Goal: Transaction & Acquisition: Purchase product/service

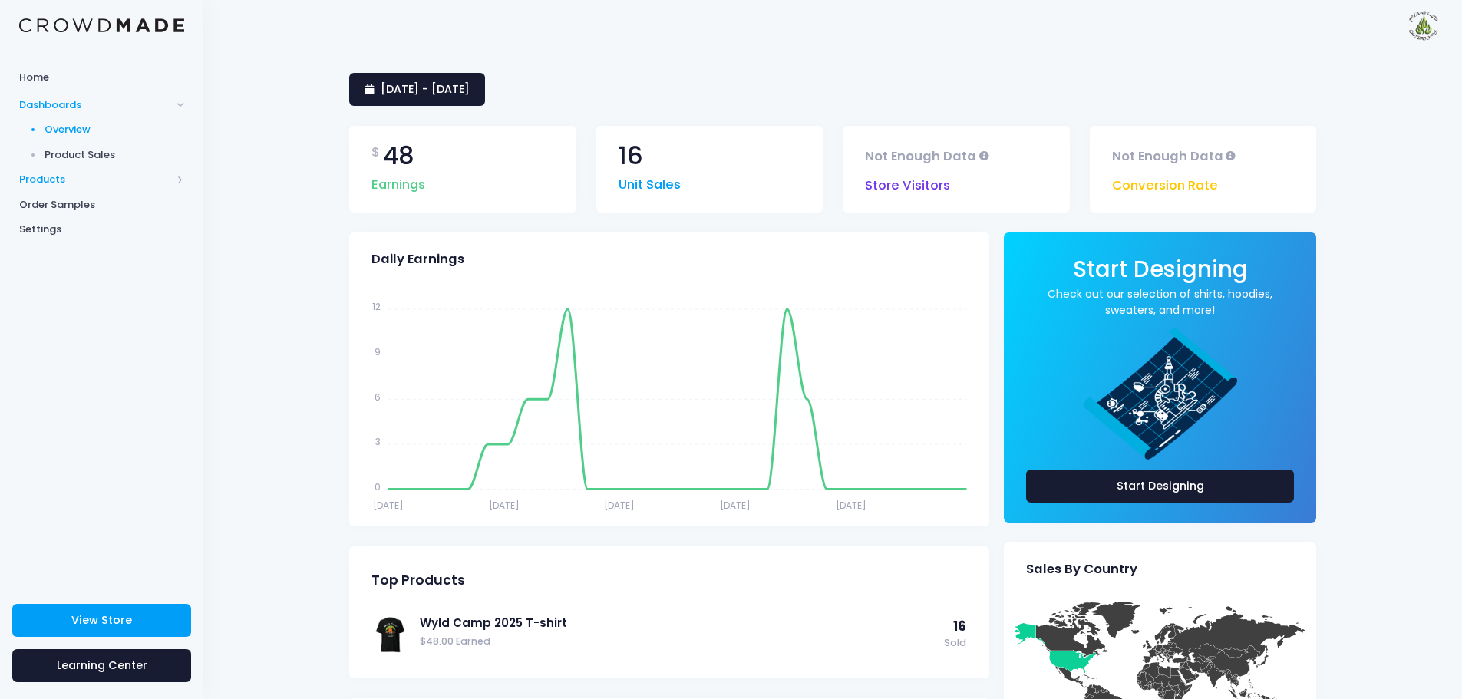
click at [49, 178] on span "Products" at bounding box center [95, 179] width 152 height 15
click at [96, 156] on span "Product Builder" at bounding box center [115, 154] width 140 height 15
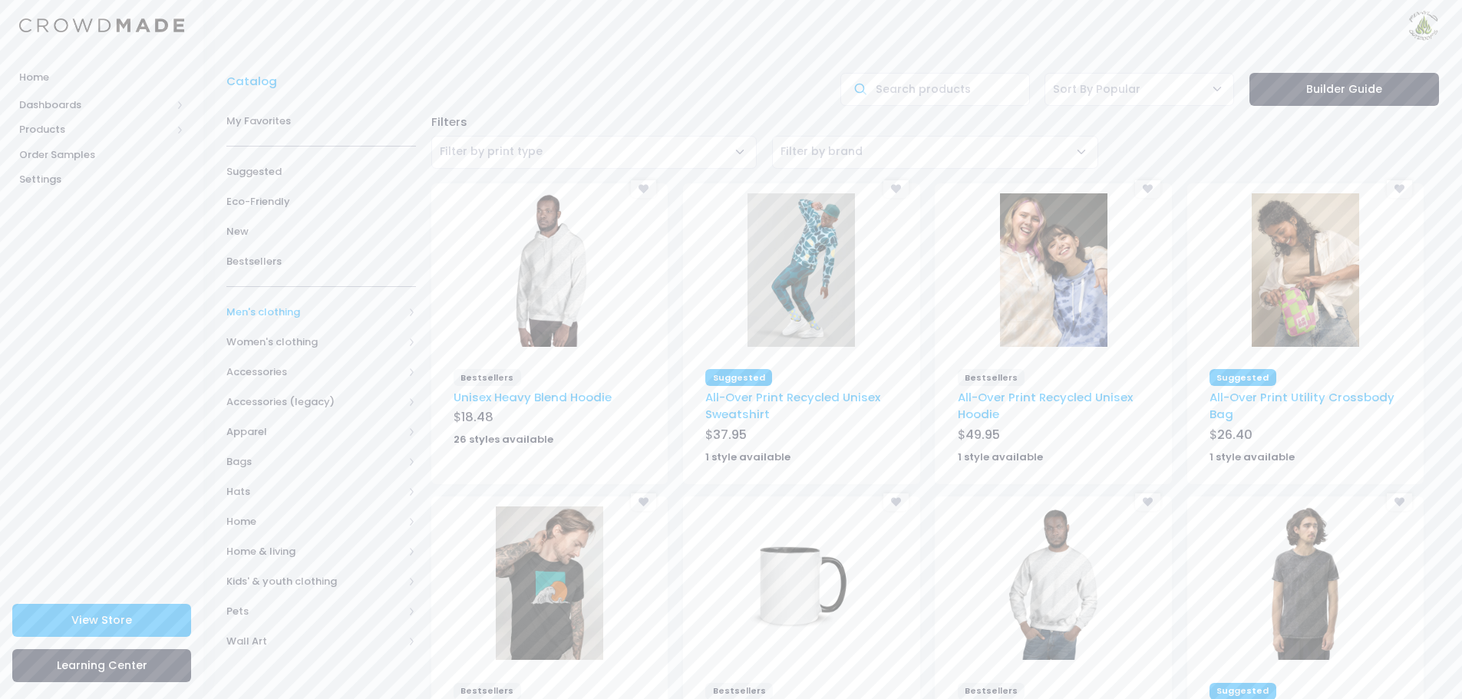
click at [414, 310] on span at bounding box center [412, 312] width 8 height 8
click at [316, 342] on span "All Men's clothing" at bounding box center [324, 342] width 147 height 15
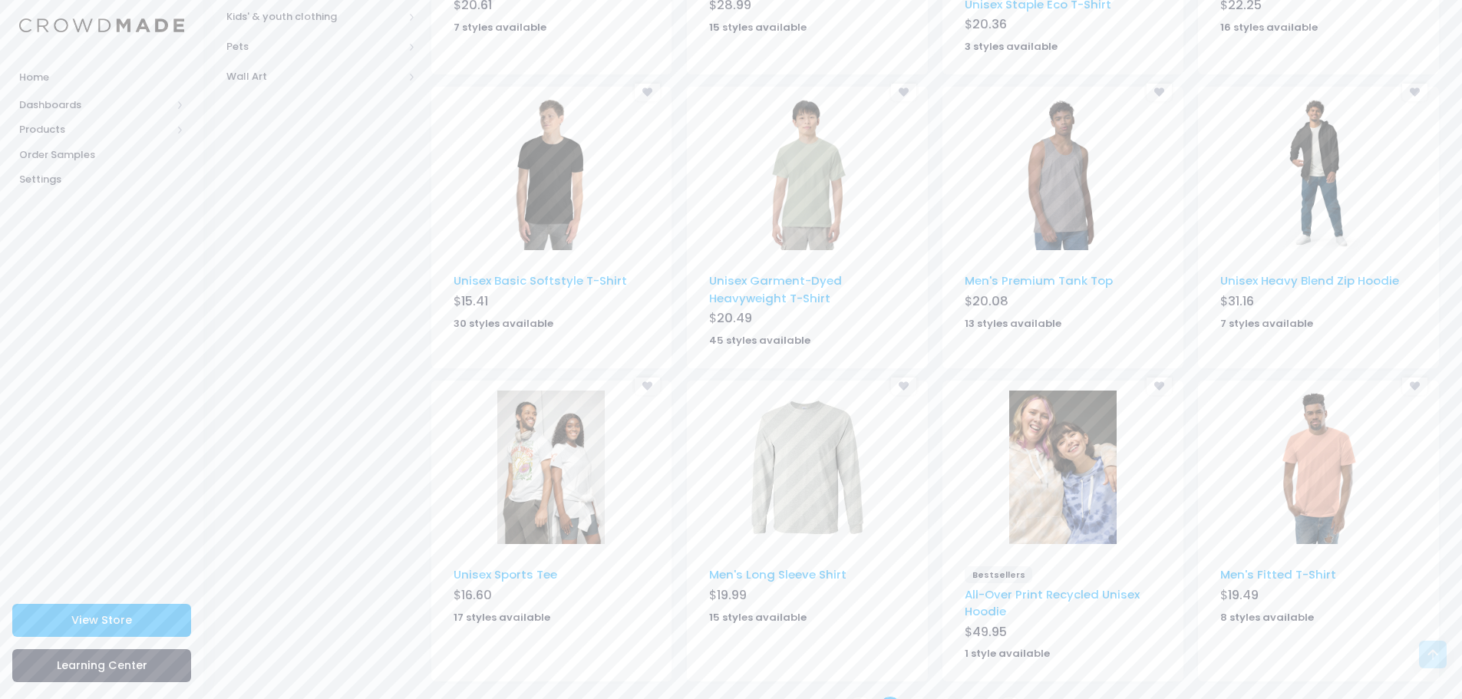
scroll to position [762, 0]
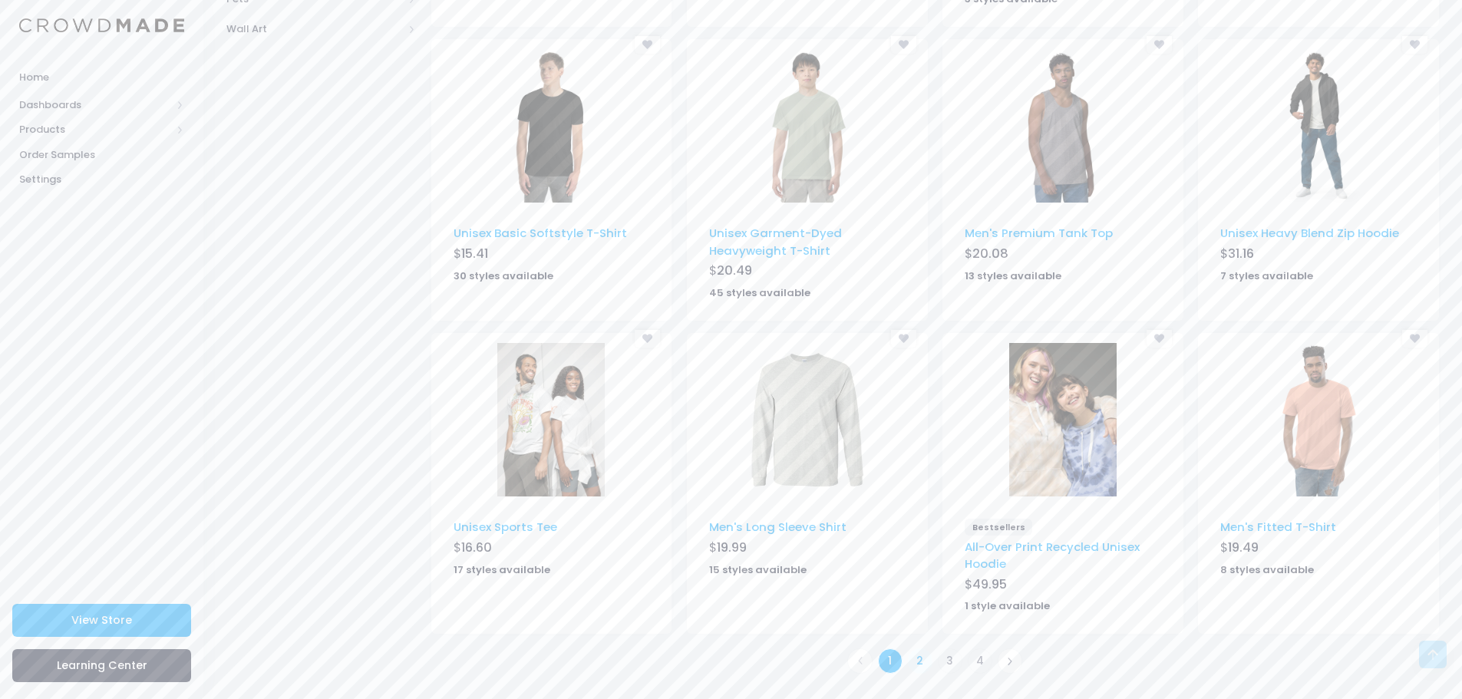
click at [921, 662] on link "2" at bounding box center [920, 661] width 25 height 25
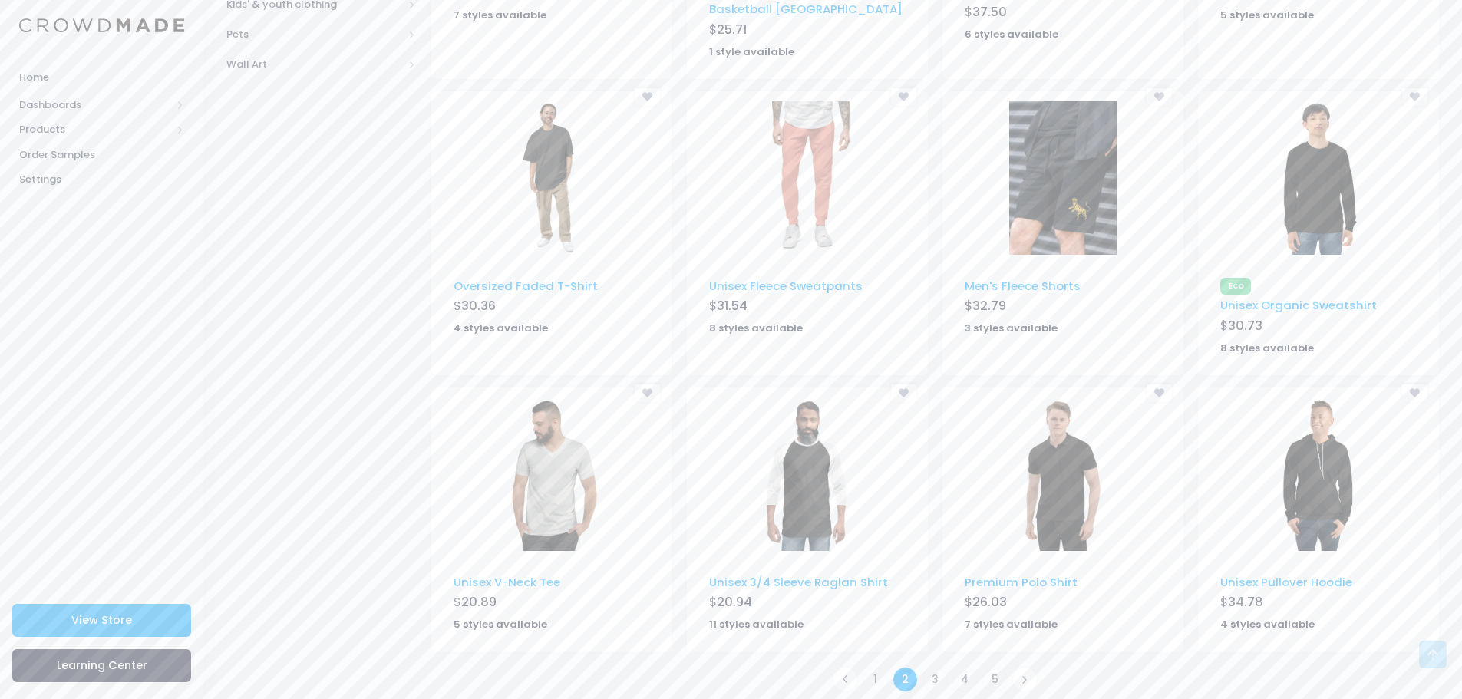
scroll to position [745, 0]
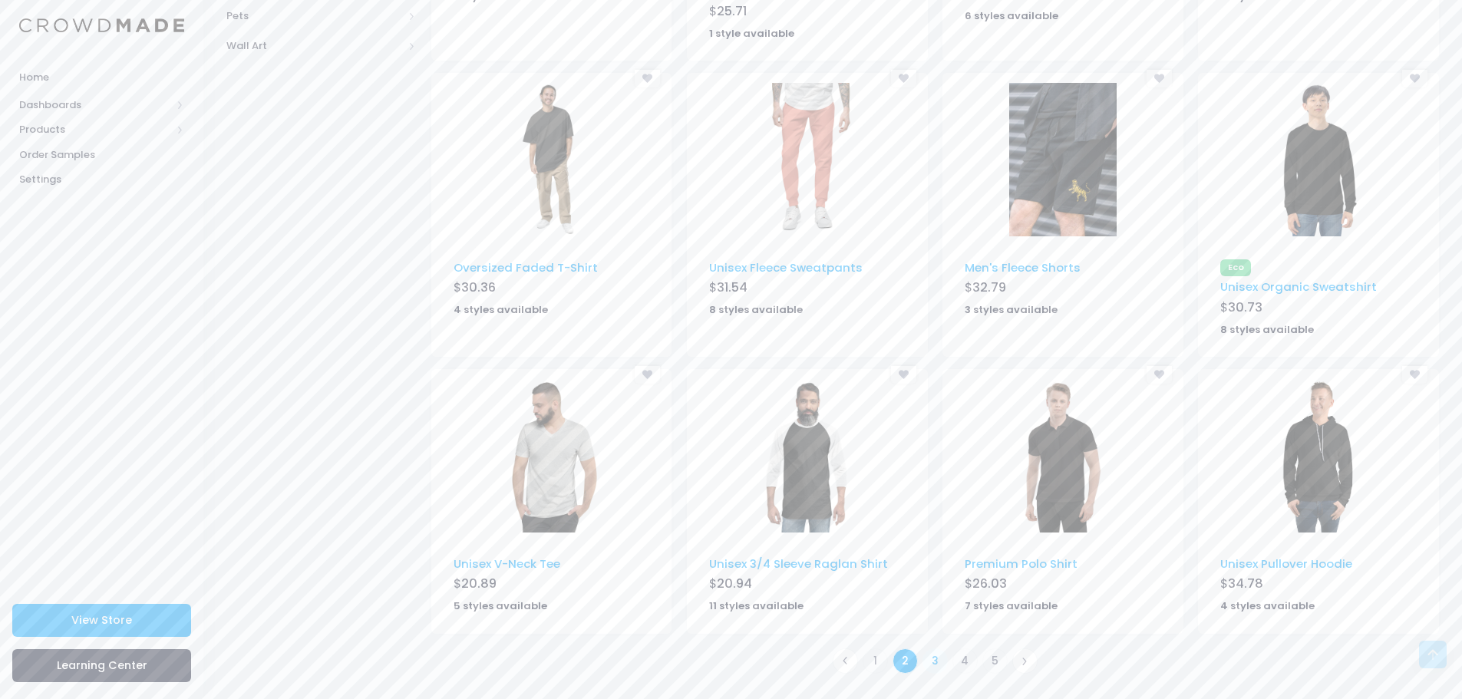
click at [934, 661] on link "3" at bounding box center [935, 661] width 25 height 25
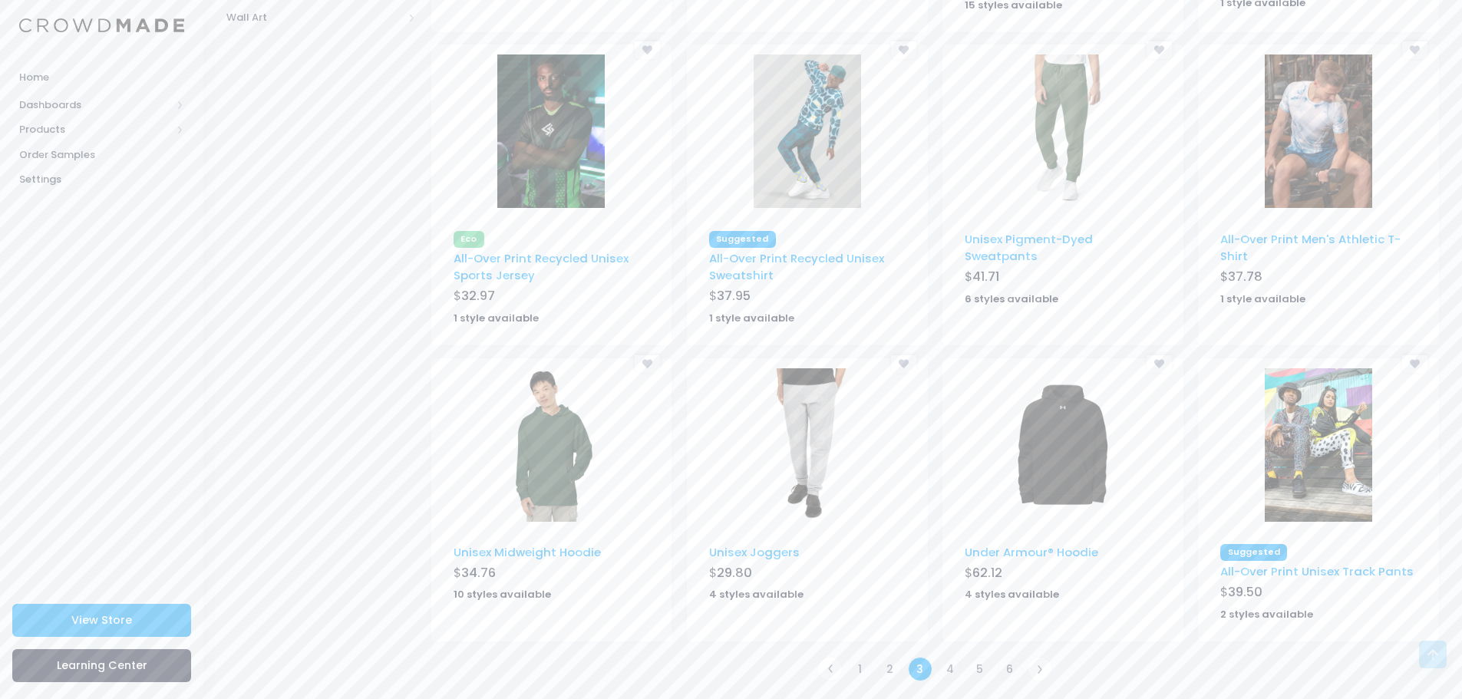
scroll to position [781, 0]
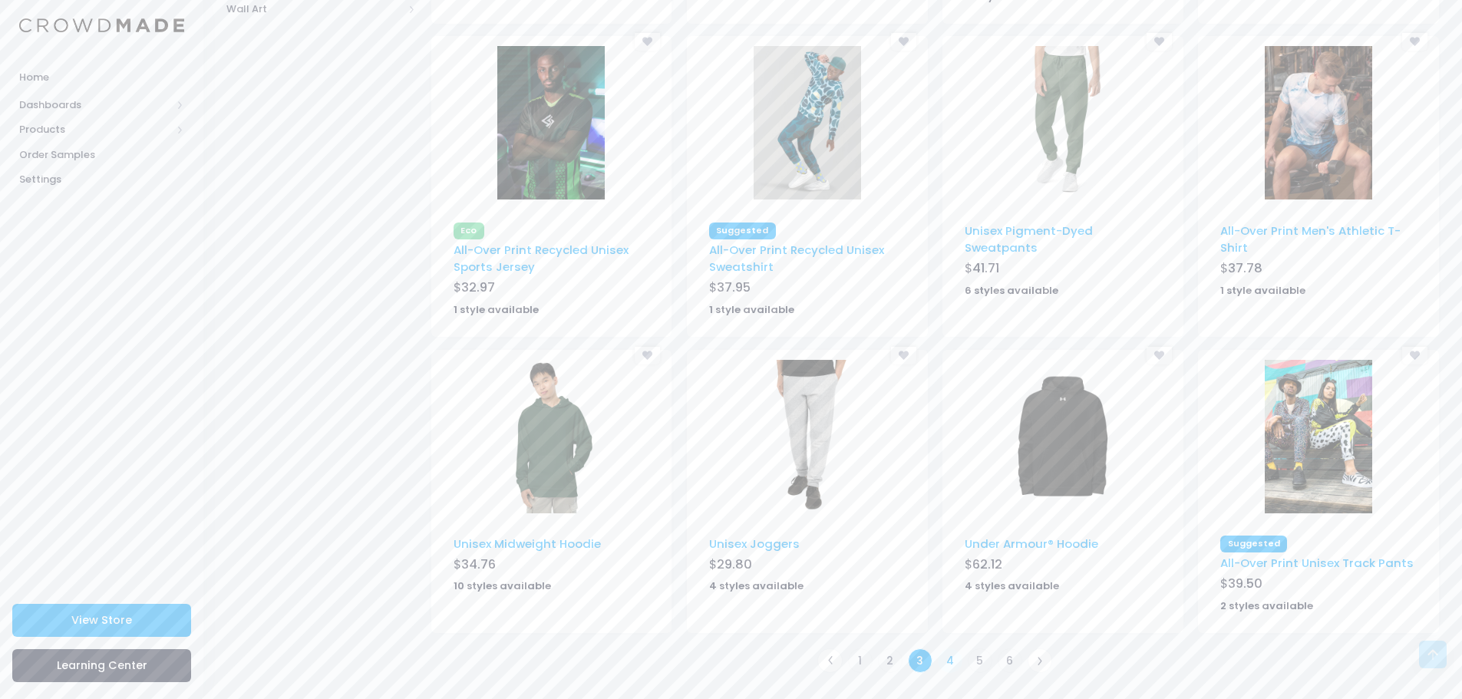
click at [949, 663] on link "4" at bounding box center [950, 661] width 25 height 25
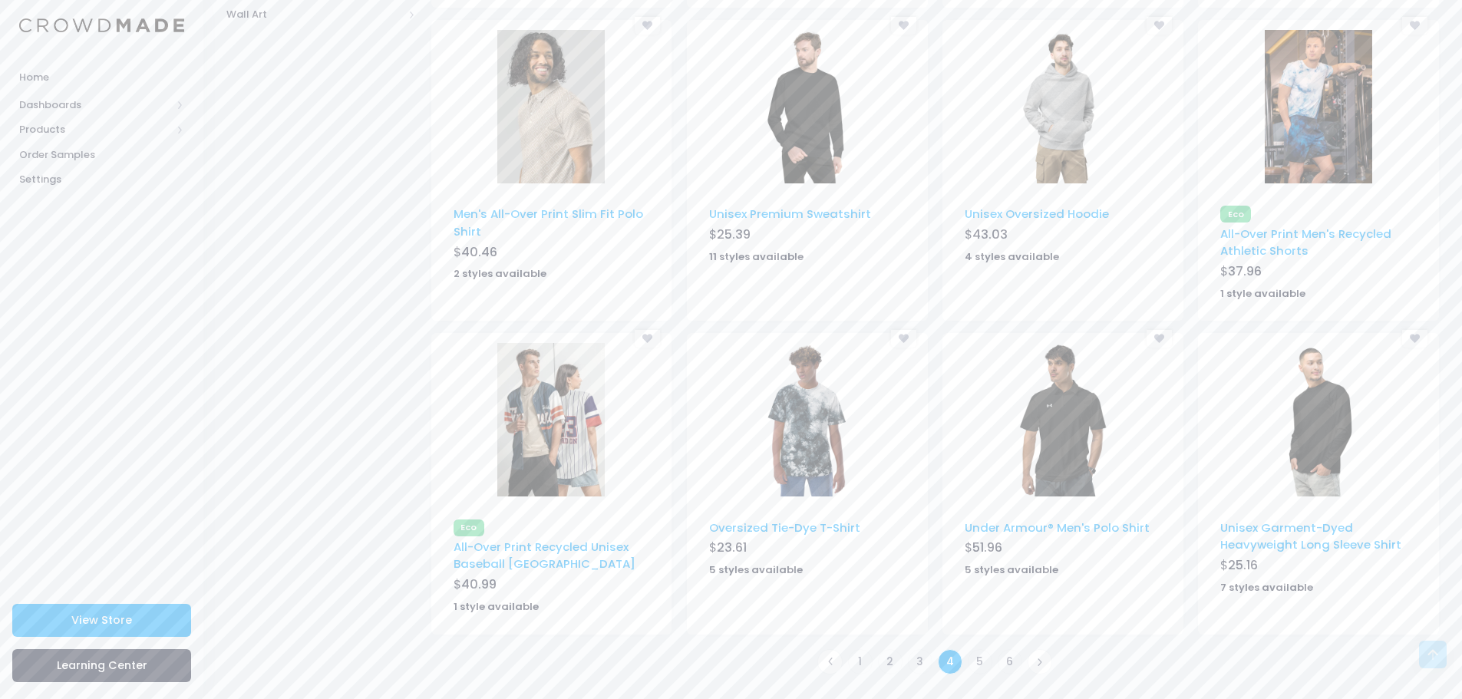
scroll to position [777, 0]
click at [979, 664] on link "5" at bounding box center [980, 661] width 25 height 25
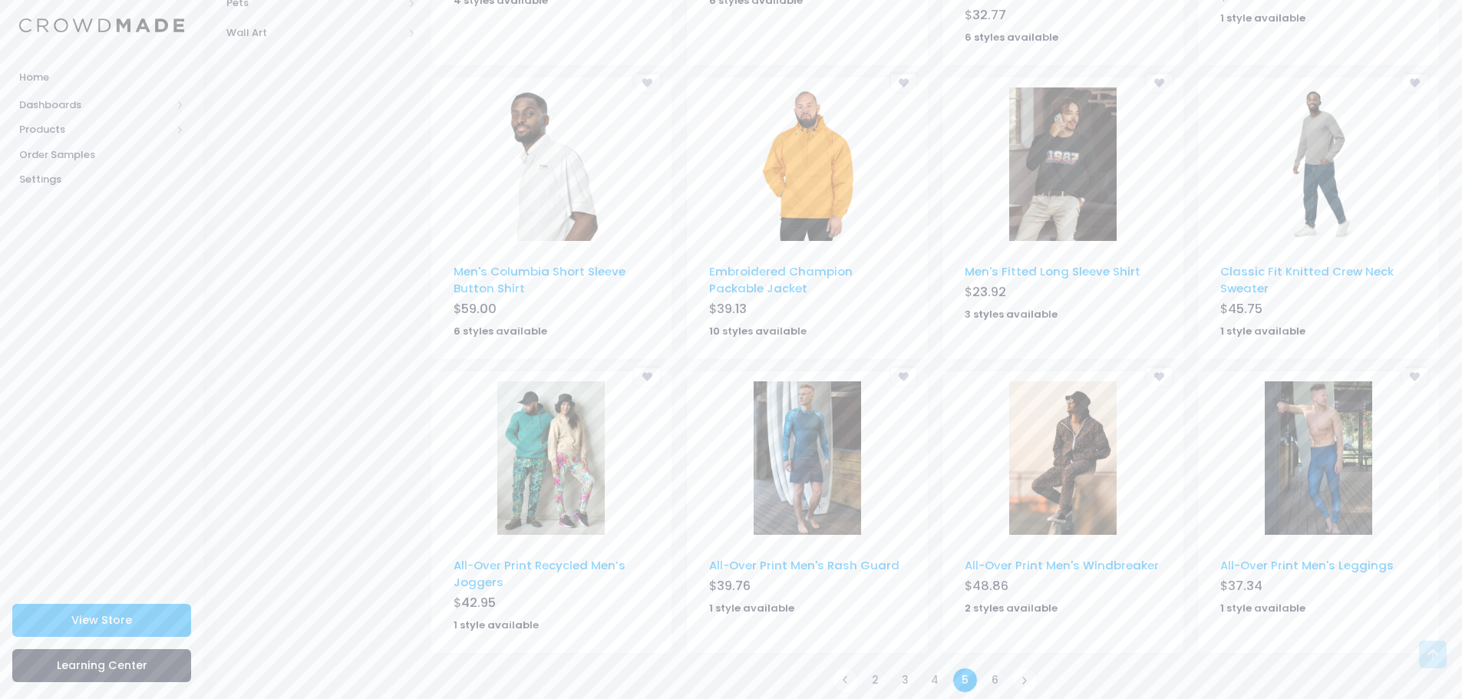
scroll to position [759, 0]
click at [993, 666] on link "6" at bounding box center [995, 678] width 25 height 25
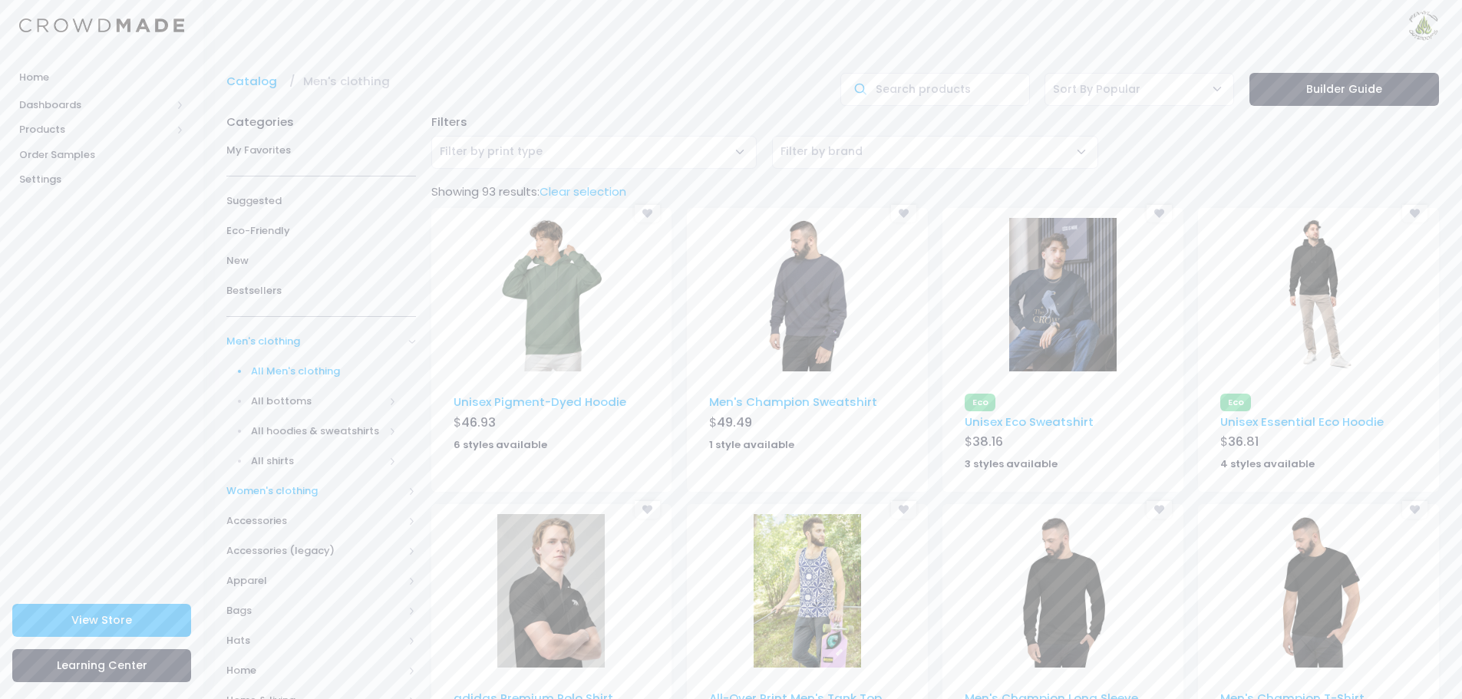
click at [280, 487] on span "Women's clothing" at bounding box center [314, 491] width 177 height 15
click at [282, 488] on span "All shirts" at bounding box center [318, 491] width 134 height 15
click at [289, 522] on span "All shirts" at bounding box center [327, 521] width 139 height 15
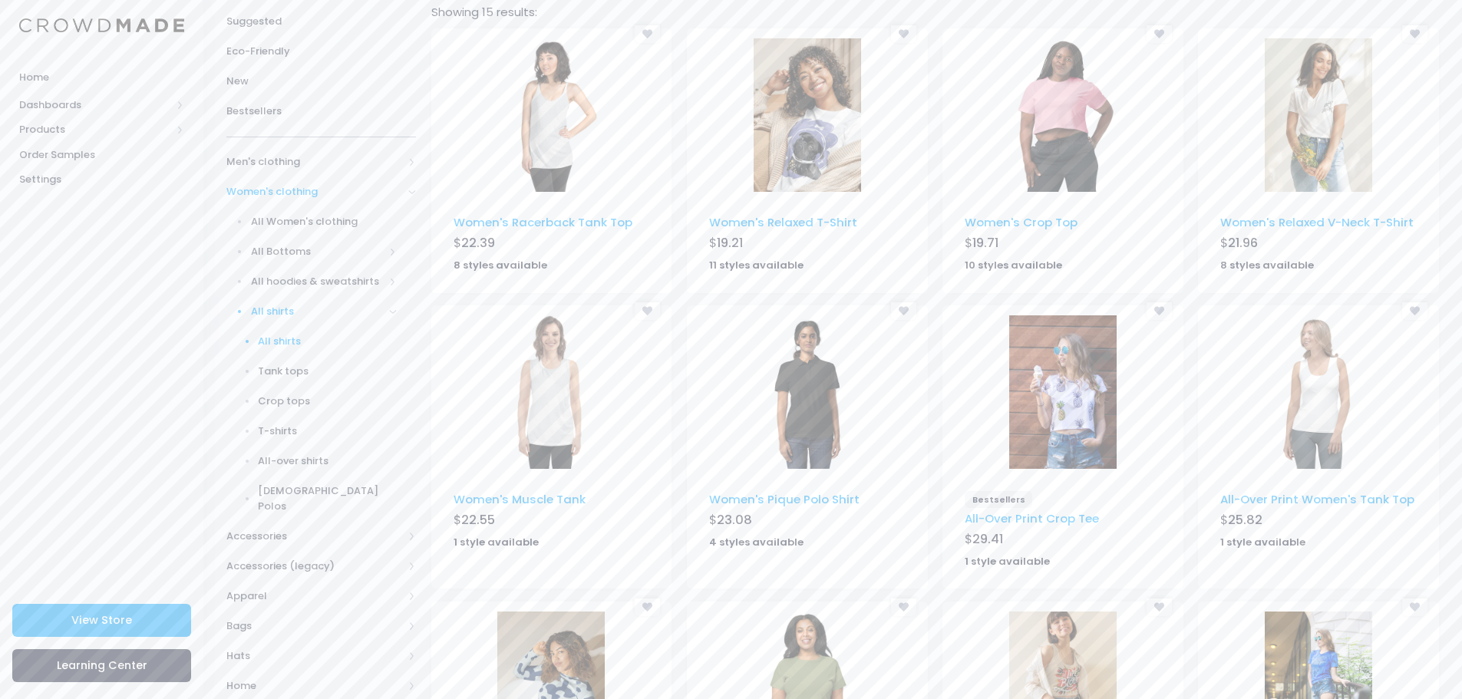
scroll to position [175, 0]
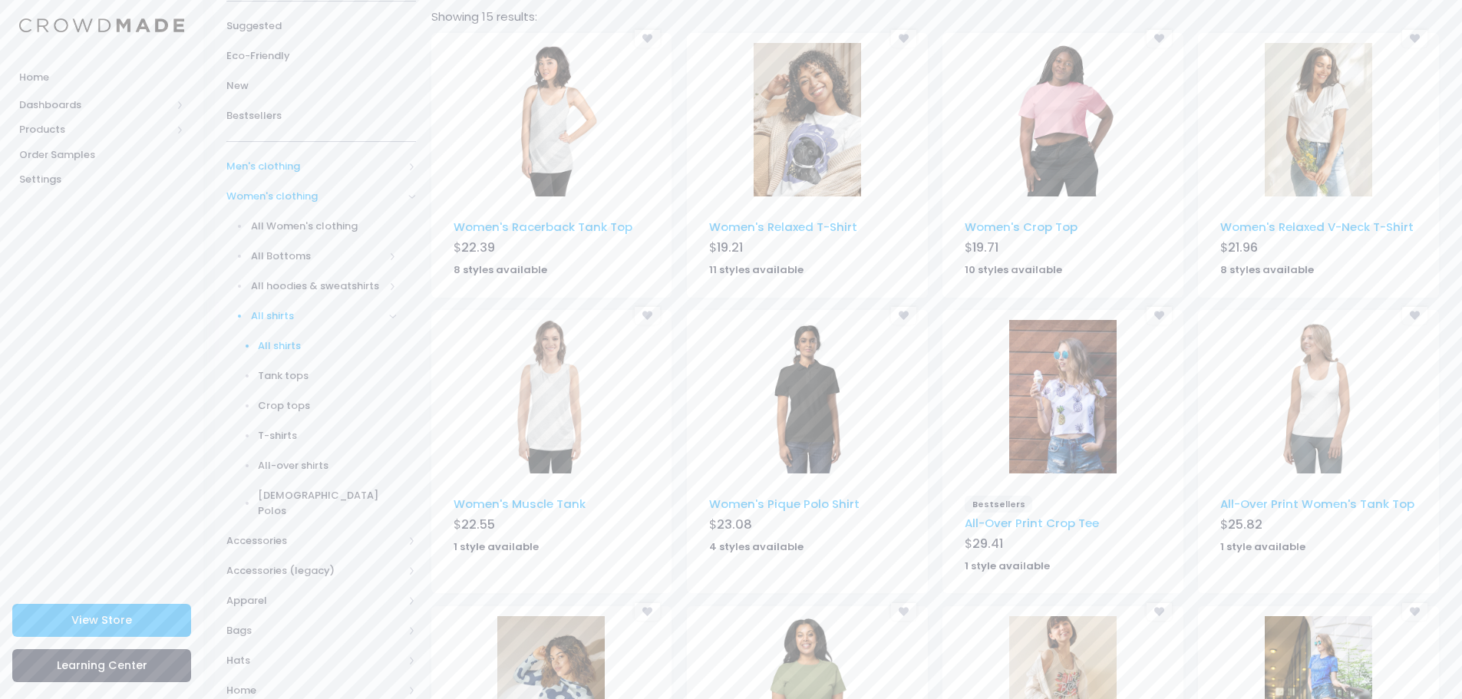
click at [285, 165] on span "Men's clothing" at bounding box center [314, 166] width 177 height 15
click at [313, 197] on span "All Men's clothing" at bounding box center [324, 196] width 147 height 15
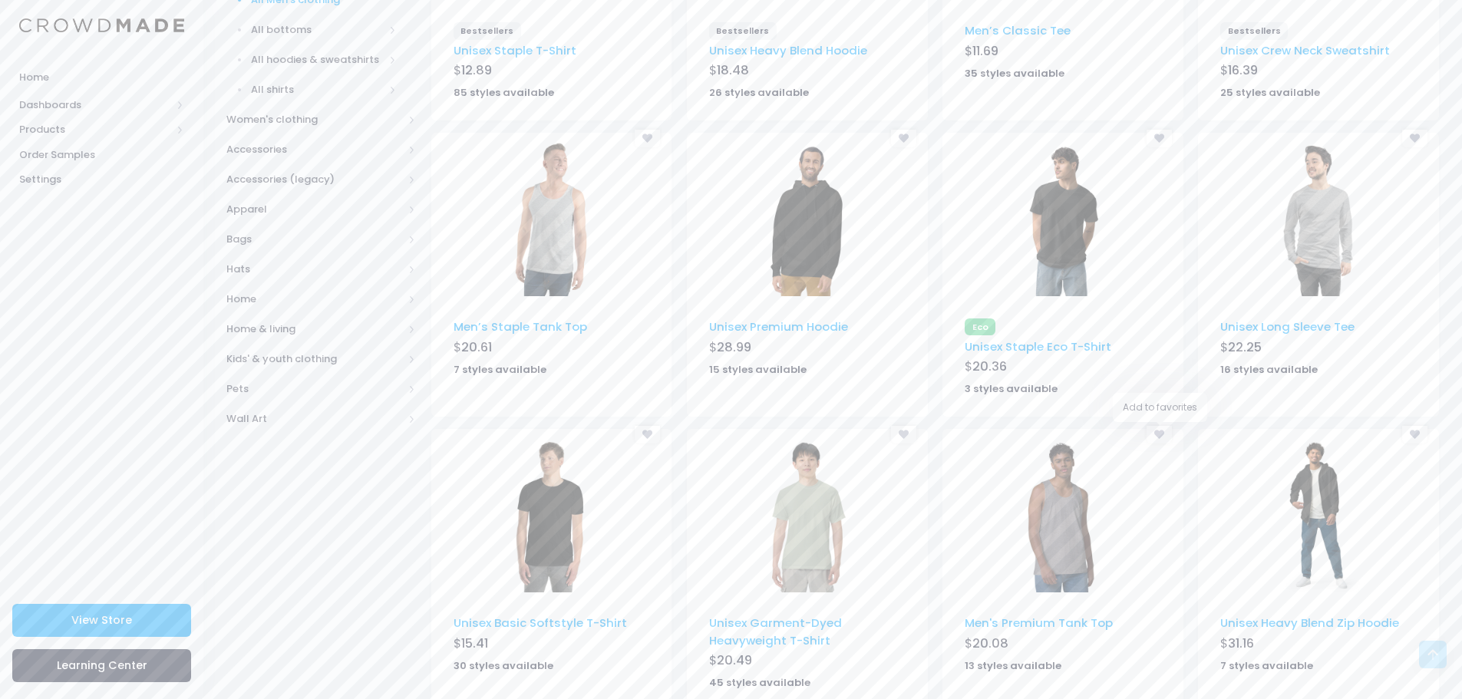
scroll to position [384, 0]
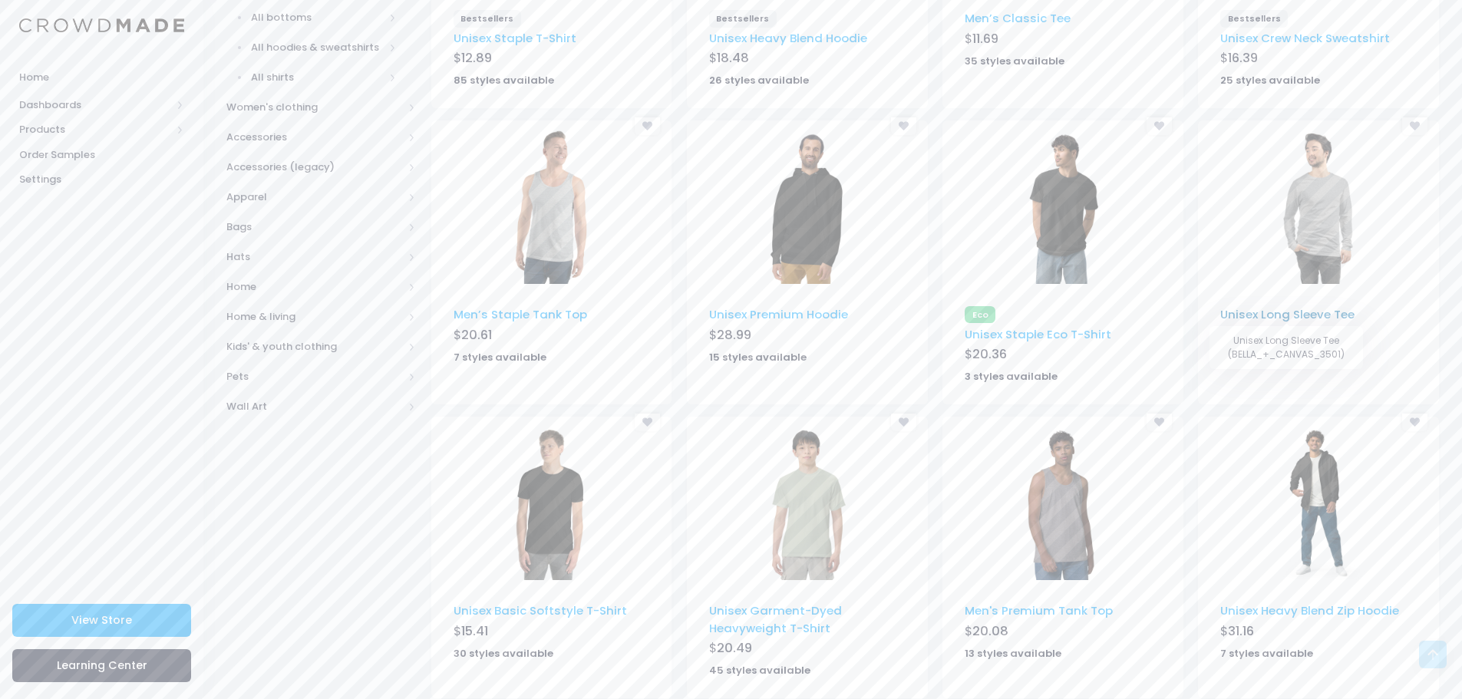
click at [1297, 311] on link "Unisex Long Sleeve Tee" at bounding box center [1288, 314] width 134 height 16
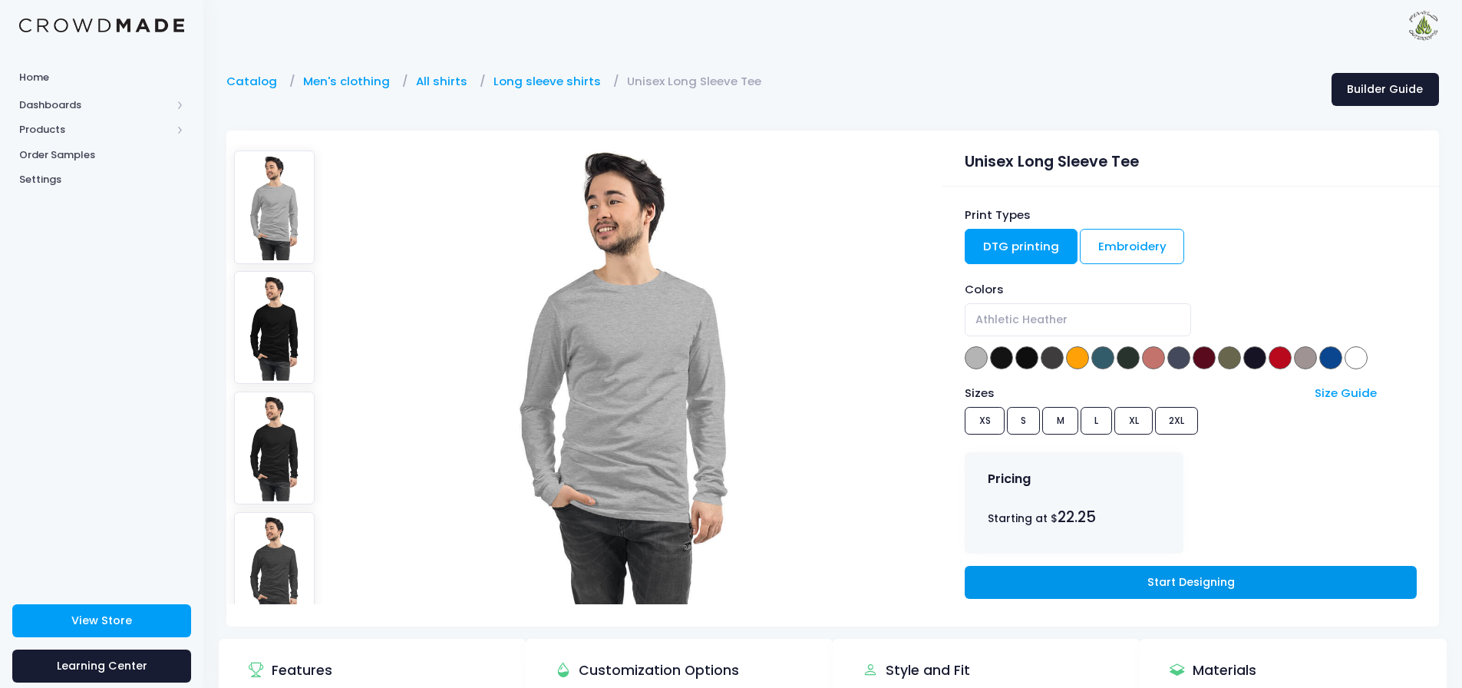
click at [1184, 580] on link "Start Designing" at bounding box center [1190, 582] width 451 height 33
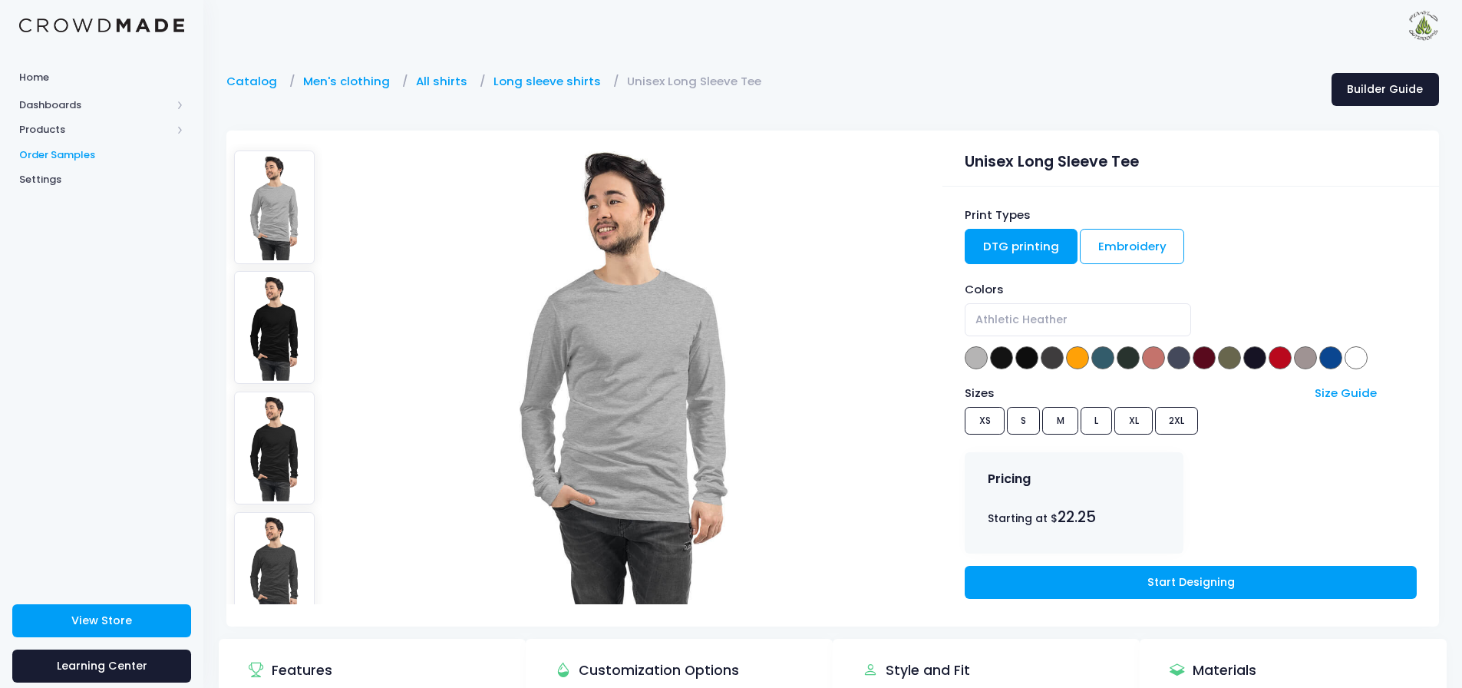
click at [50, 155] on span "Order Samples" at bounding box center [101, 154] width 165 height 15
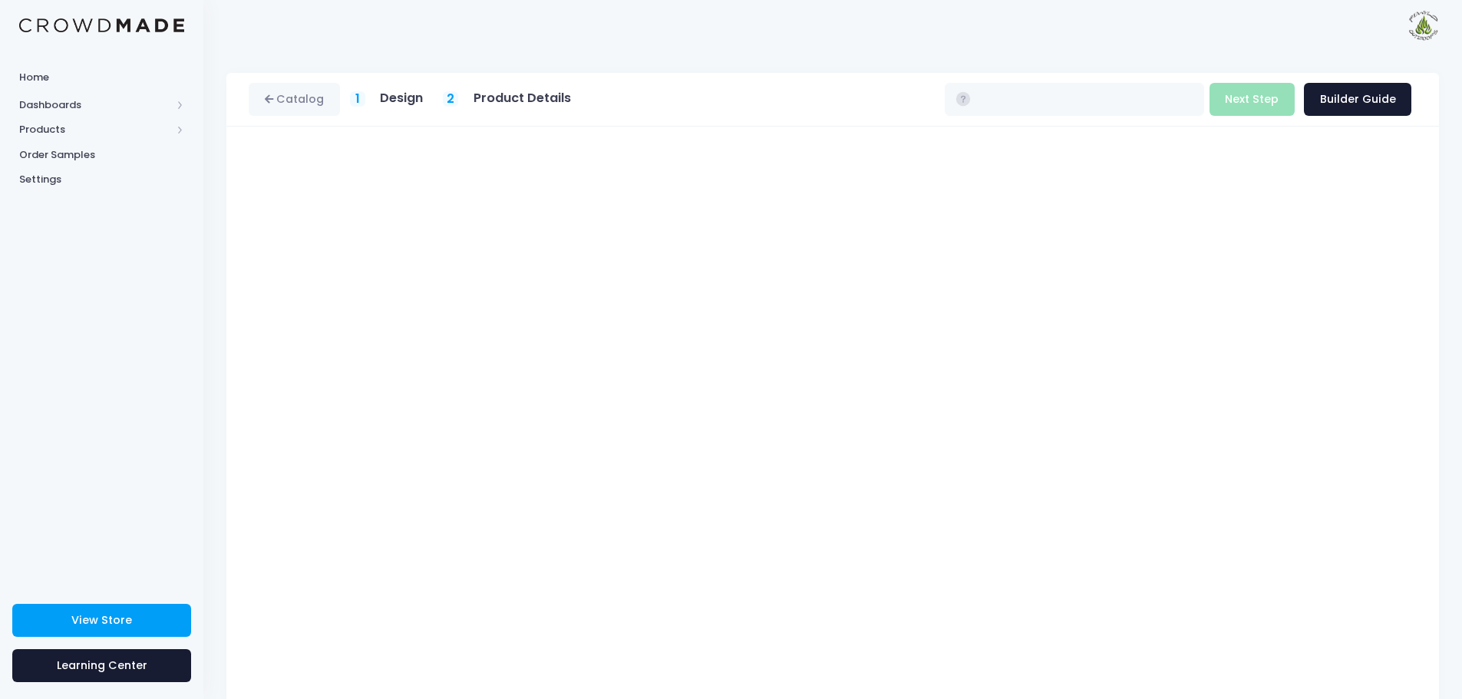
type input "$22.25 - $23.70"
click at [1270, 103] on button "Next Step" at bounding box center [1252, 99] width 85 height 33
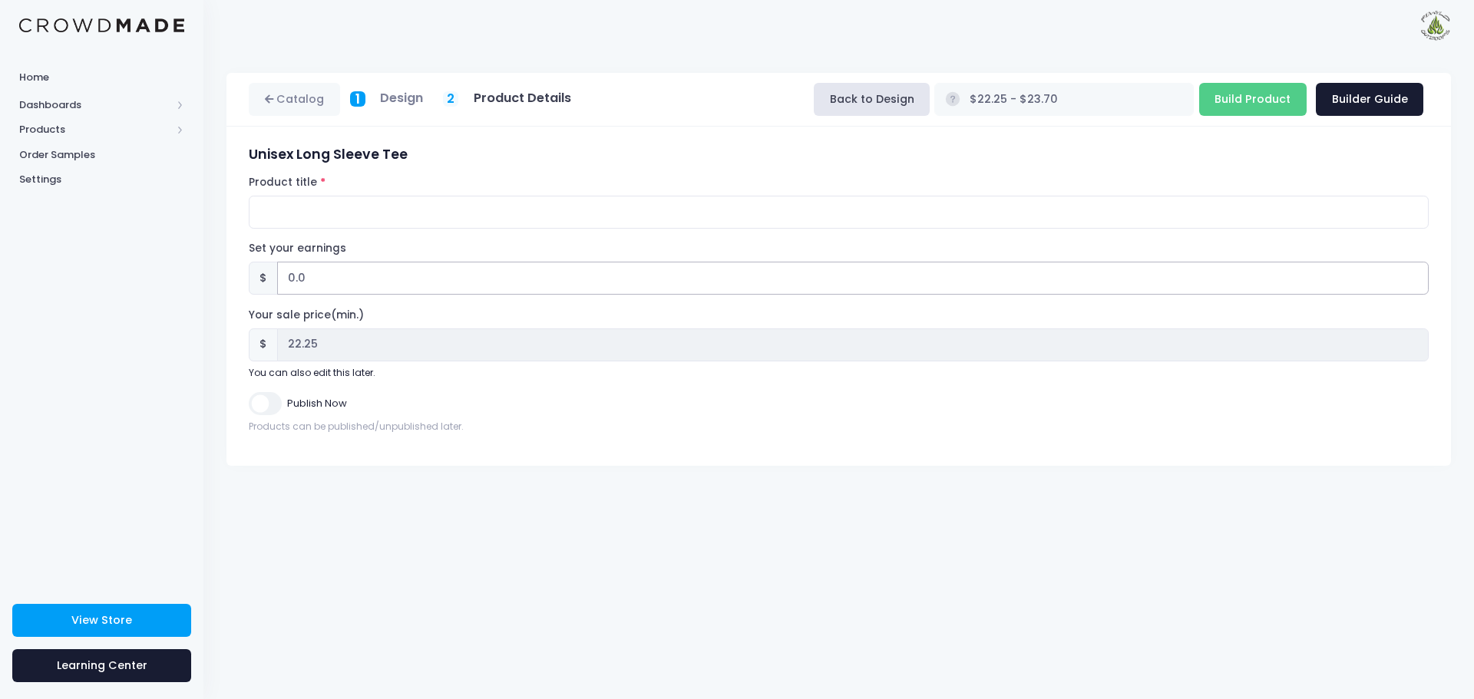
click at [291, 280] on input "0.0" at bounding box center [852, 278] width 1151 height 33
click at [292, 279] on input "0.0" at bounding box center [852, 278] width 1151 height 33
type input "3.0"
type input "$25.25 - $26.70"
type input "25.25"
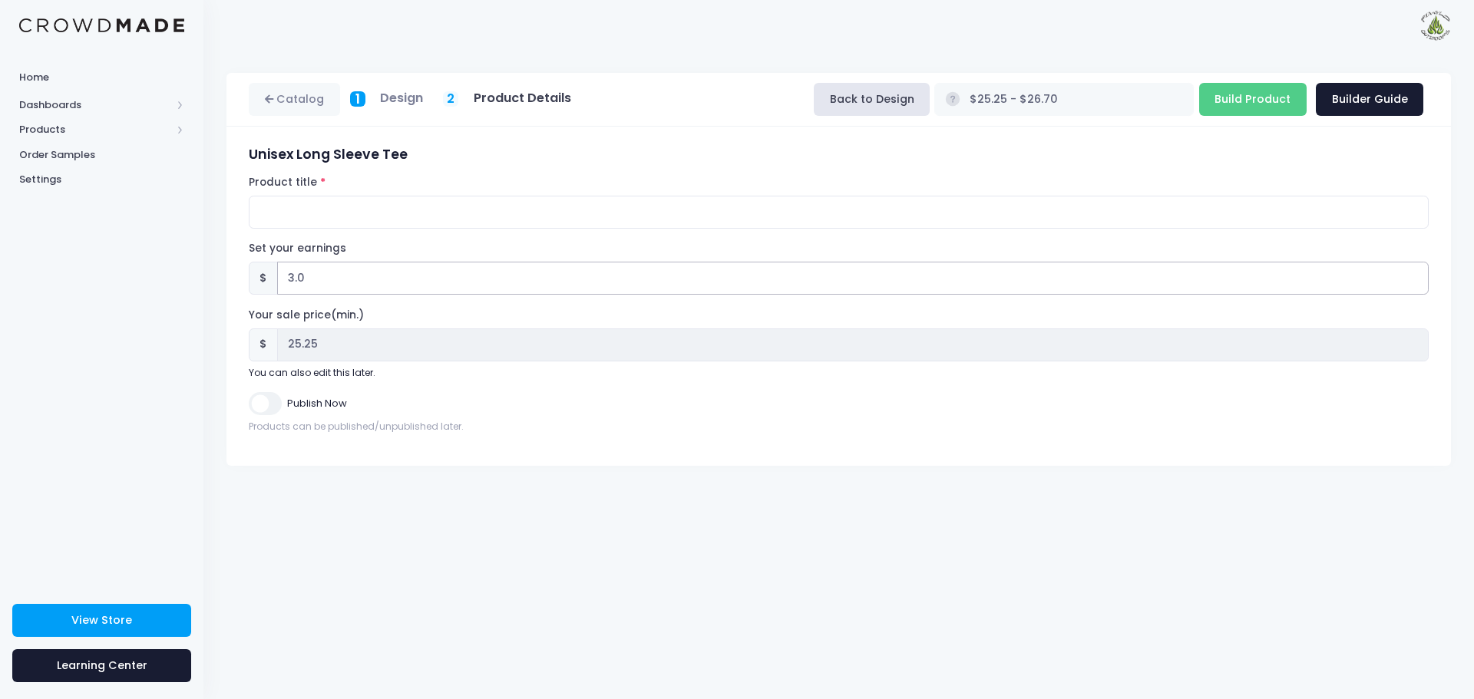
type input "3.0"
click at [304, 217] on input "Product title" at bounding box center [839, 212] width 1180 height 33
type input "Wyld Camp 2025 Long Sleeve T-shirts"
click at [1266, 97] on input "Build Product" at bounding box center [1252, 99] width 107 height 33
type input "Building product..."
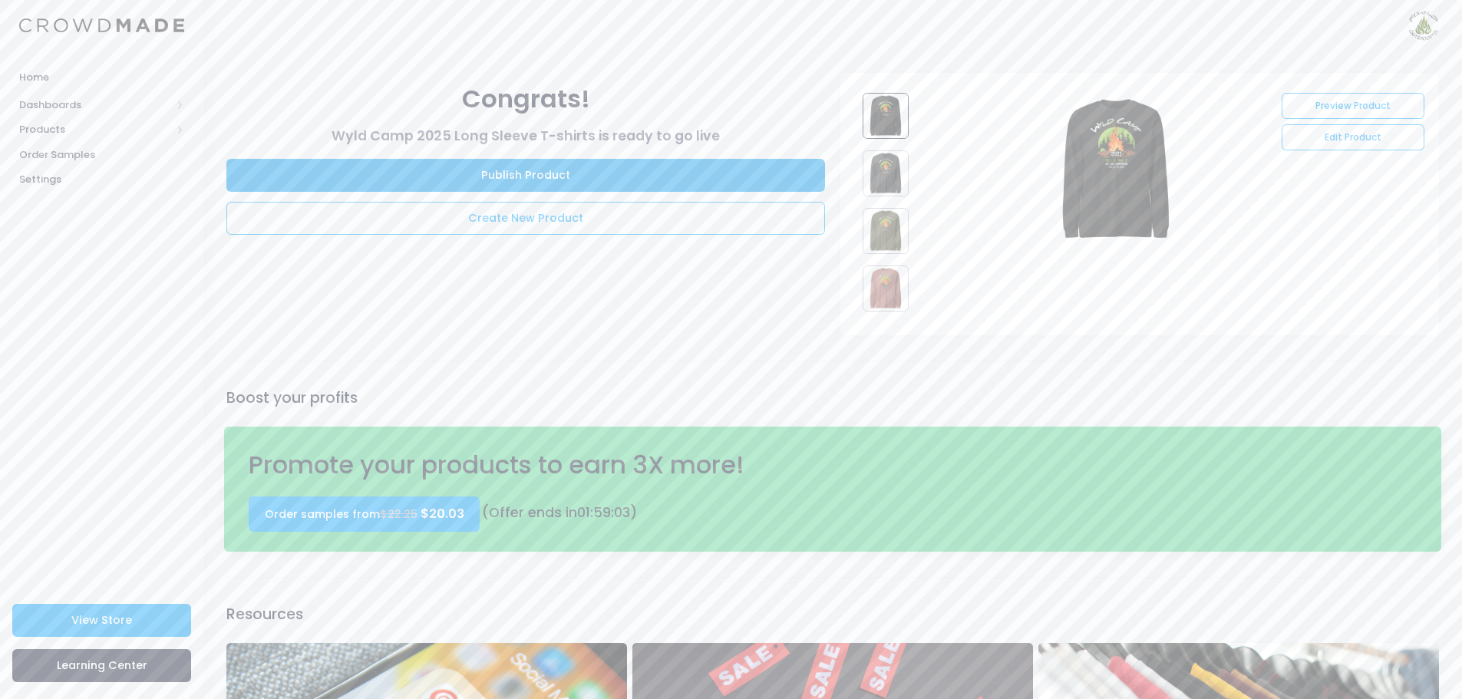
click at [633, 175] on link "Publish Product" at bounding box center [525, 175] width 599 height 33
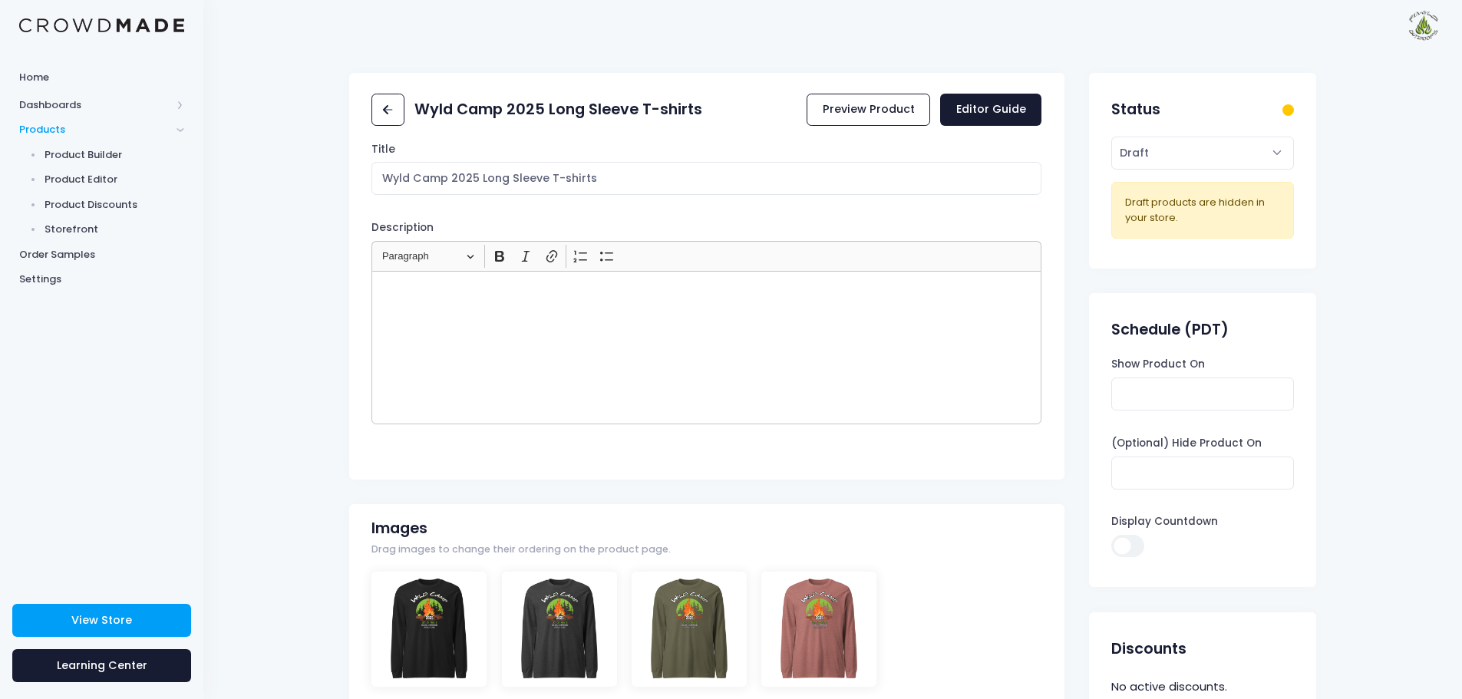
click at [419, 298] on div "Rich Text Editor, main" at bounding box center [707, 348] width 670 height 154
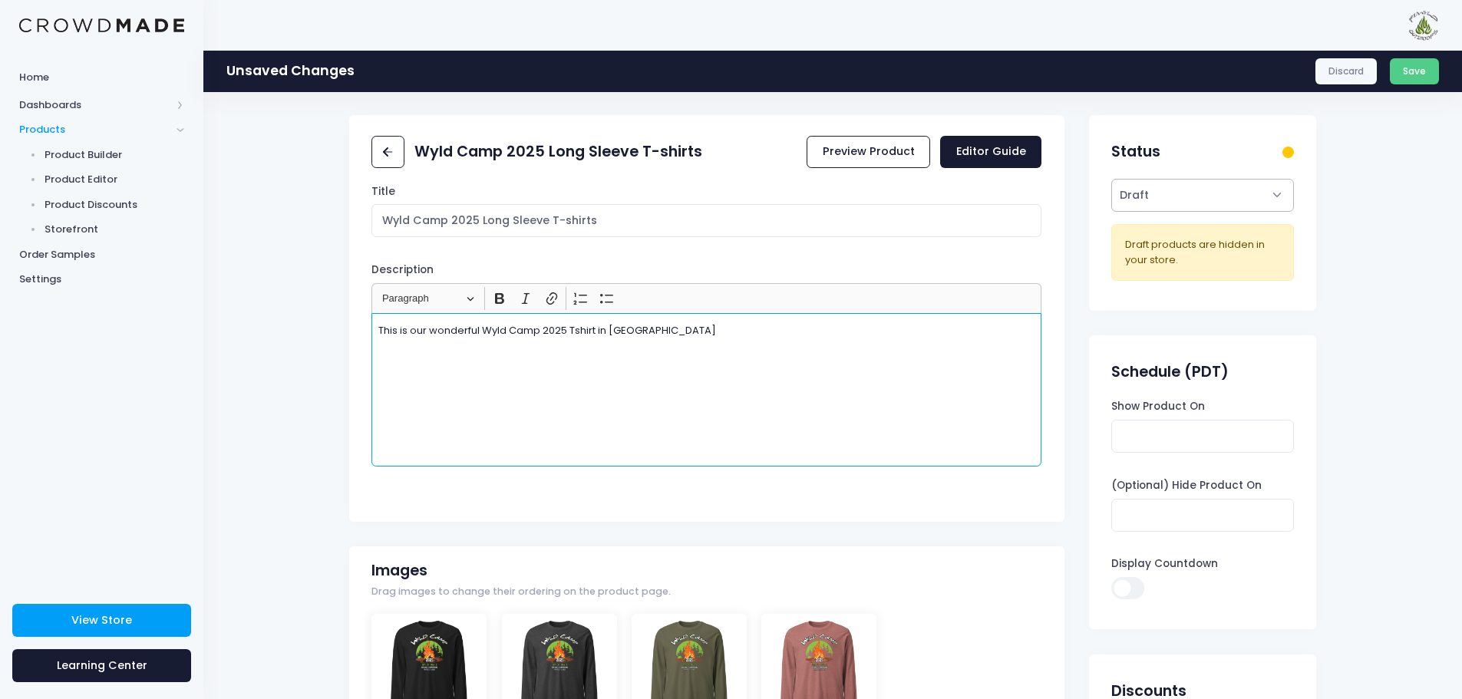
click at [1278, 193] on select "Active Draft" at bounding box center [1203, 195] width 182 height 33
select select "active"
click at [1112, 179] on select "Active Draft" at bounding box center [1203, 195] width 182 height 33
click at [695, 336] on p "This is our wonderful Wyld Camp 2025 Tshirt in Long Sleeve" at bounding box center [706, 330] width 657 height 15
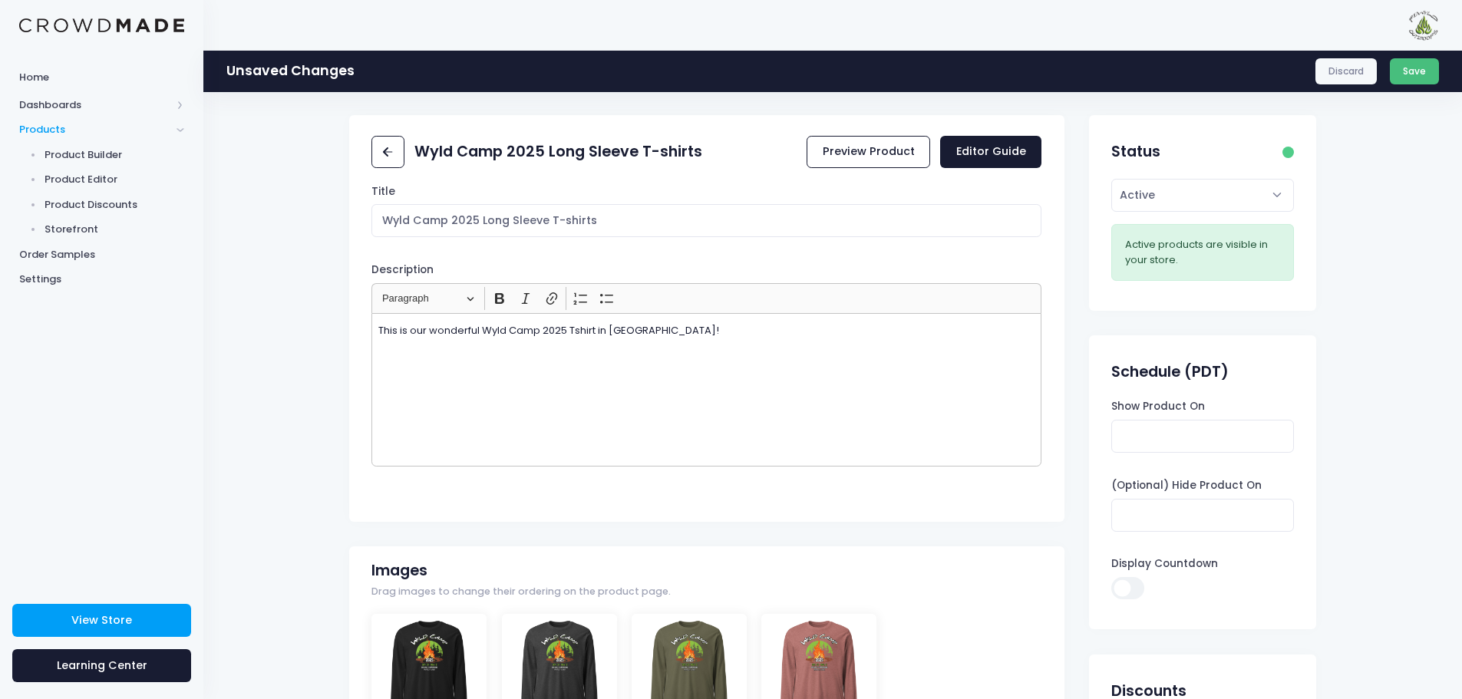
click at [1416, 74] on button "Save" at bounding box center [1415, 71] width 50 height 26
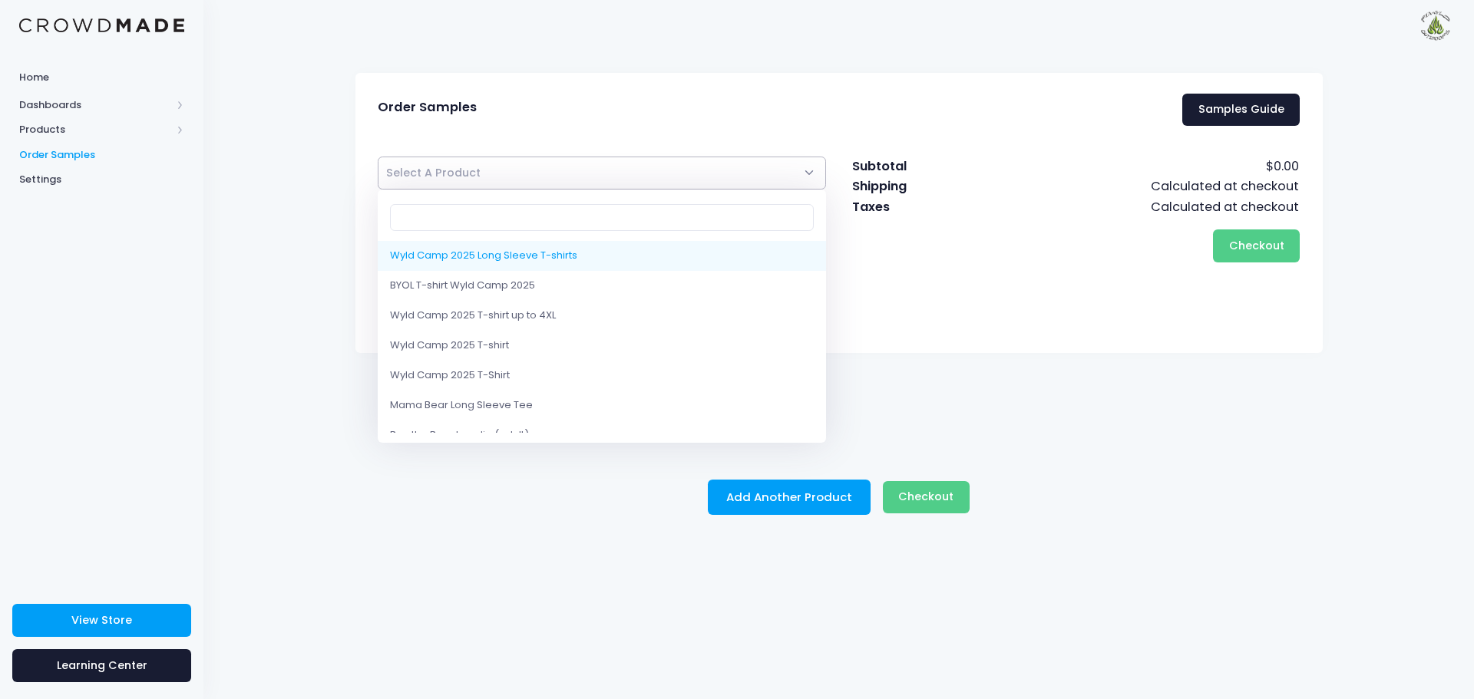
click at [812, 170] on span "Select A Product" at bounding box center [602, 173] width 449 height 33
select select "10232243978514"
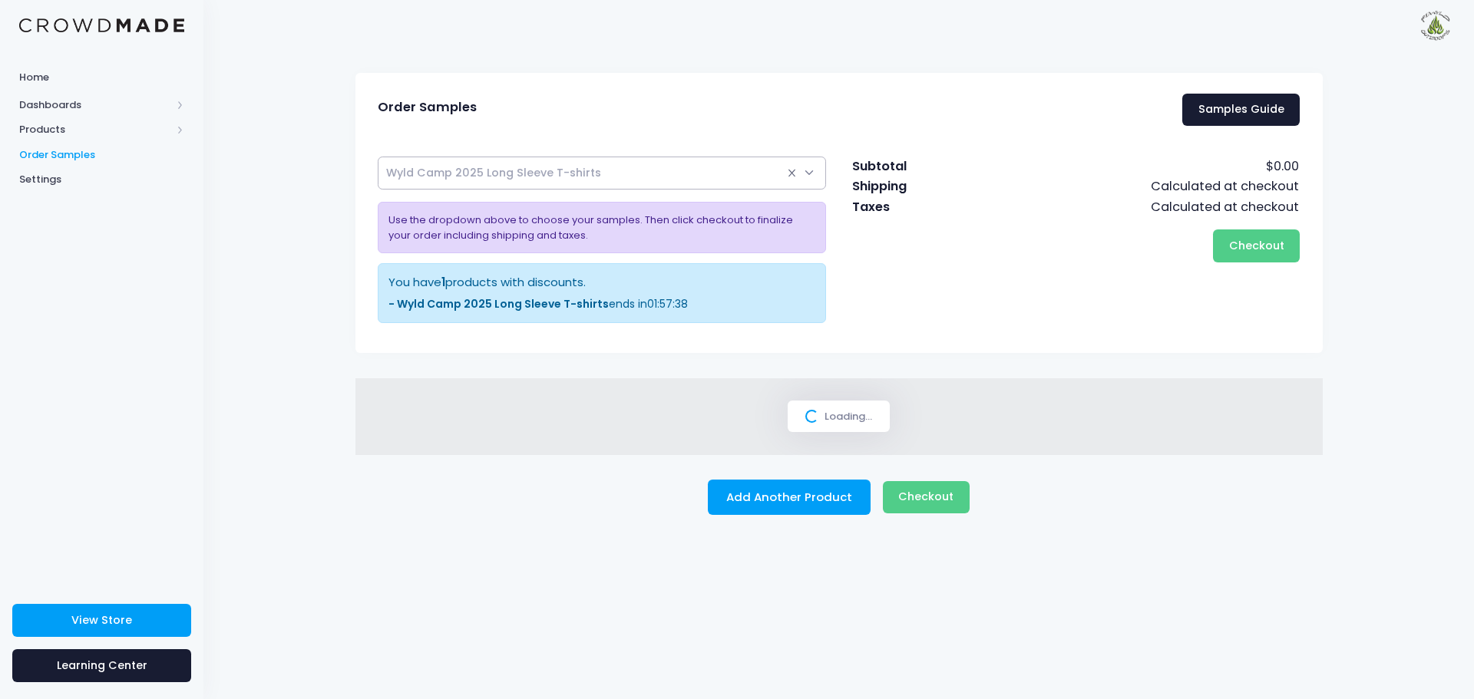
select select
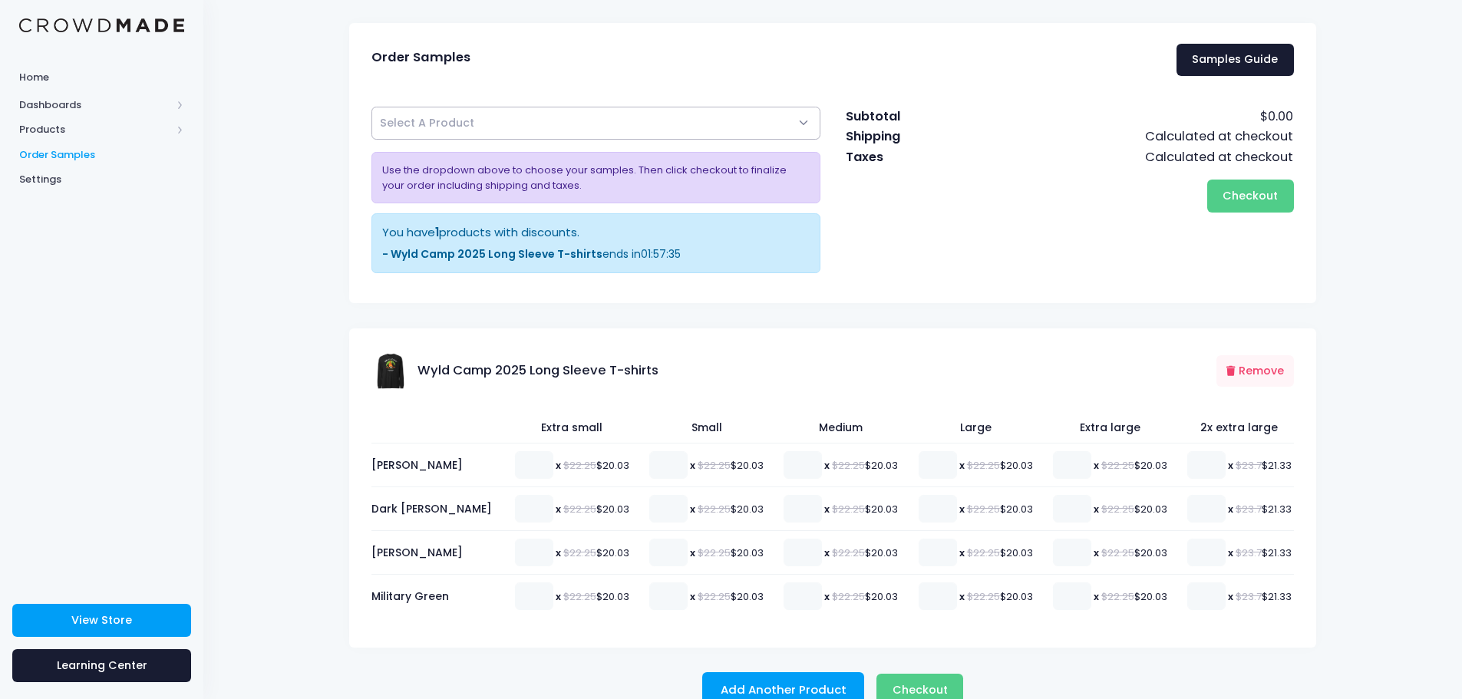
scroll to position [81, 0]
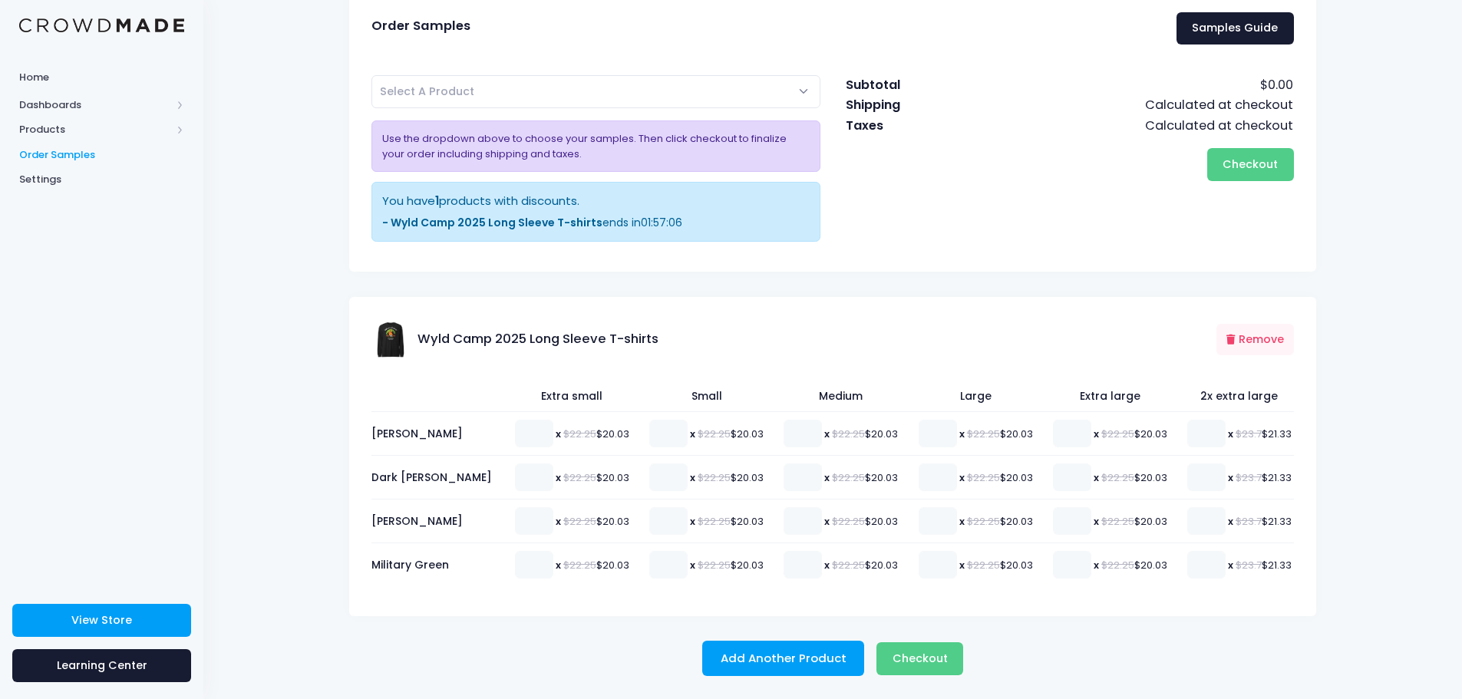
click at [1013, 432] on span "x $22.25 $20.03" at bounding box center [997, 433] width 74 height 15
type input "1"
click at [936, 429] on input "1" at bounding box center [938, 434] width 38 height 28
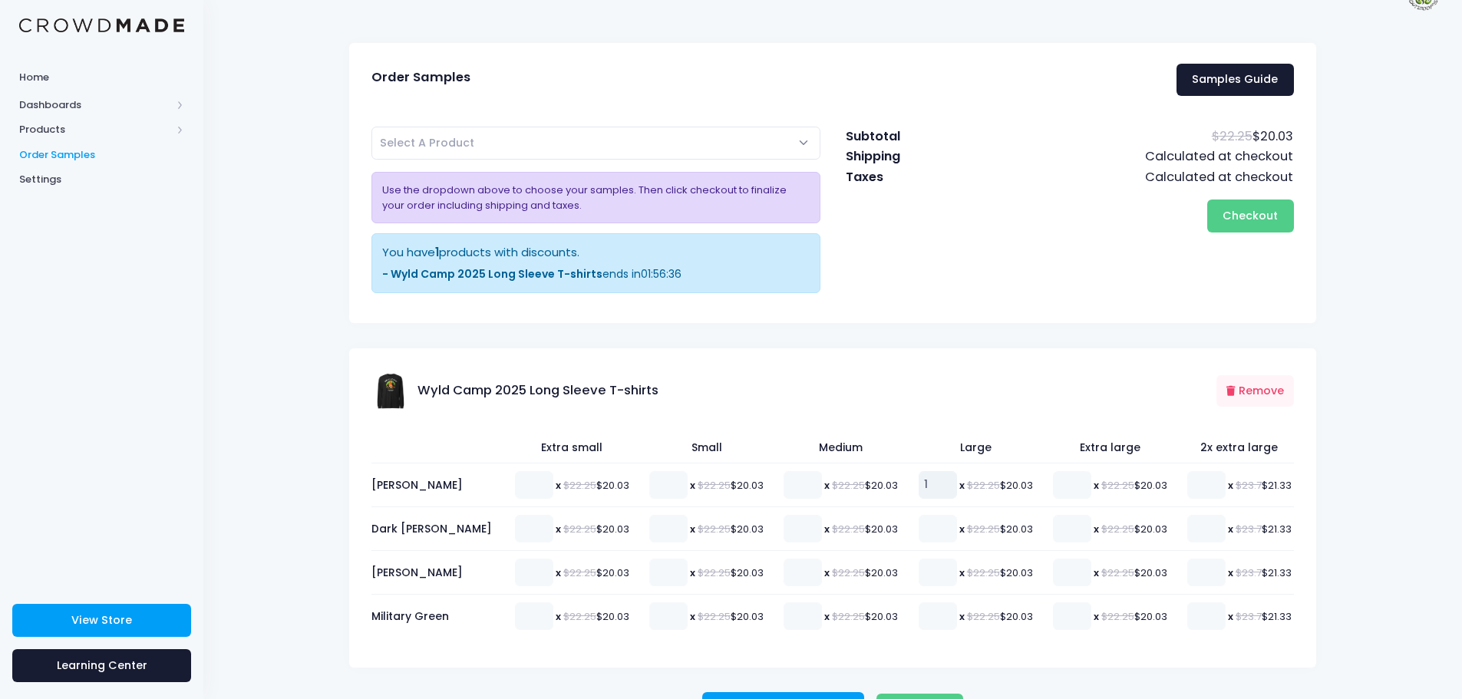
scroll to position [0, 0]
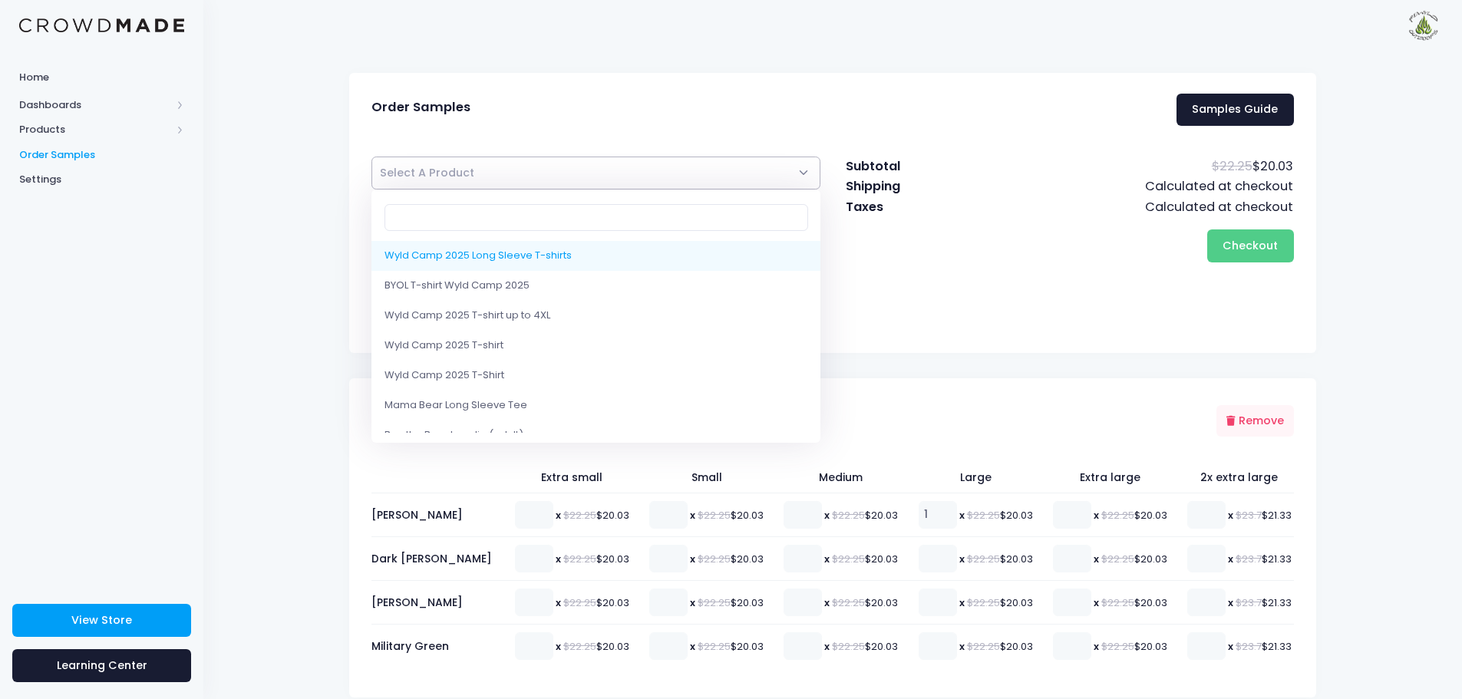
click at [800, 167] on span "Select A Product" at bounding box center [596, 173] width 449 height 33
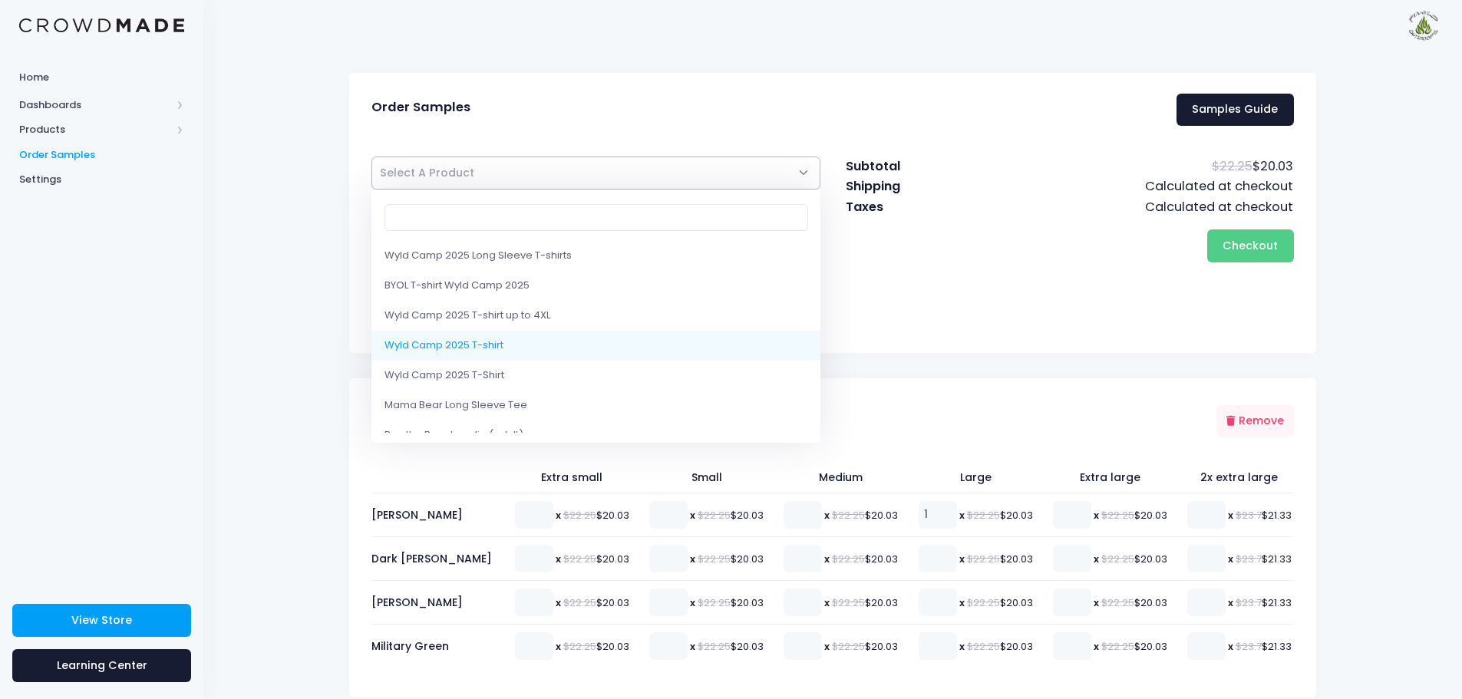
select select "10219565809938"
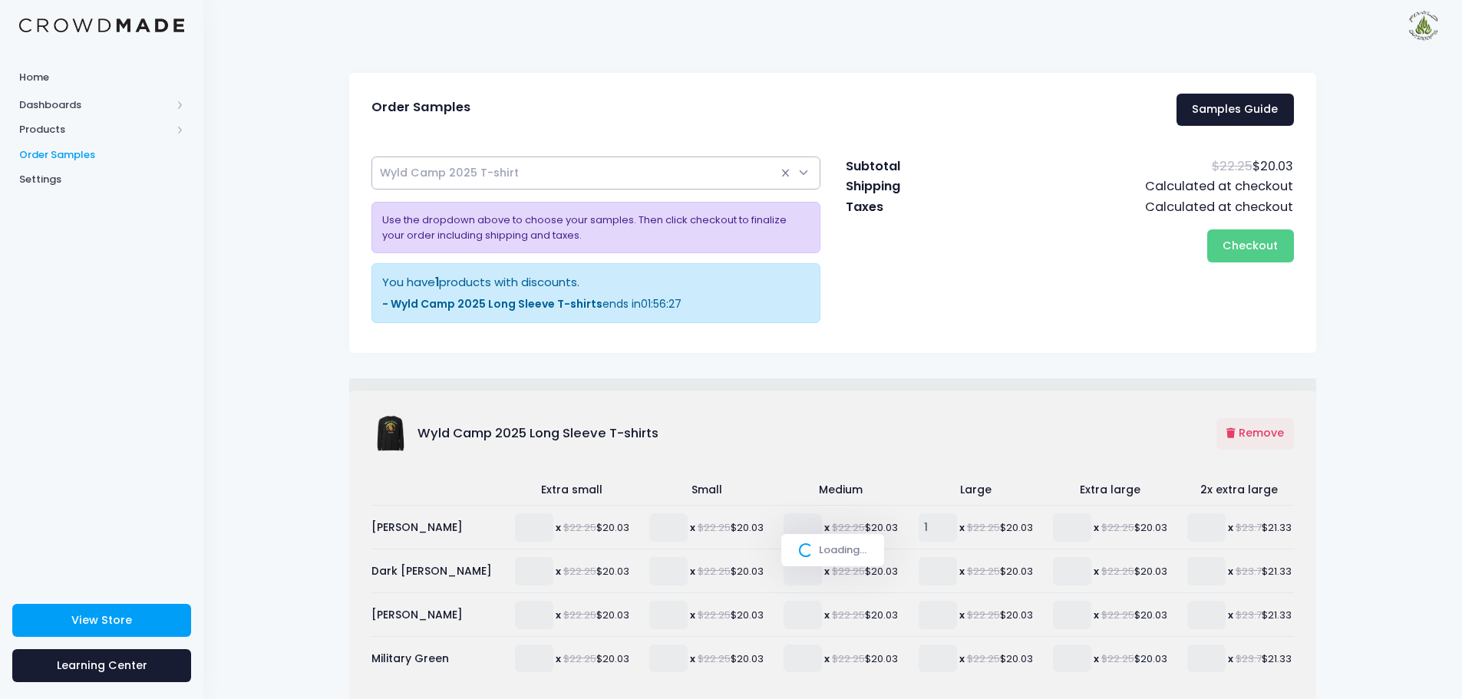
select select
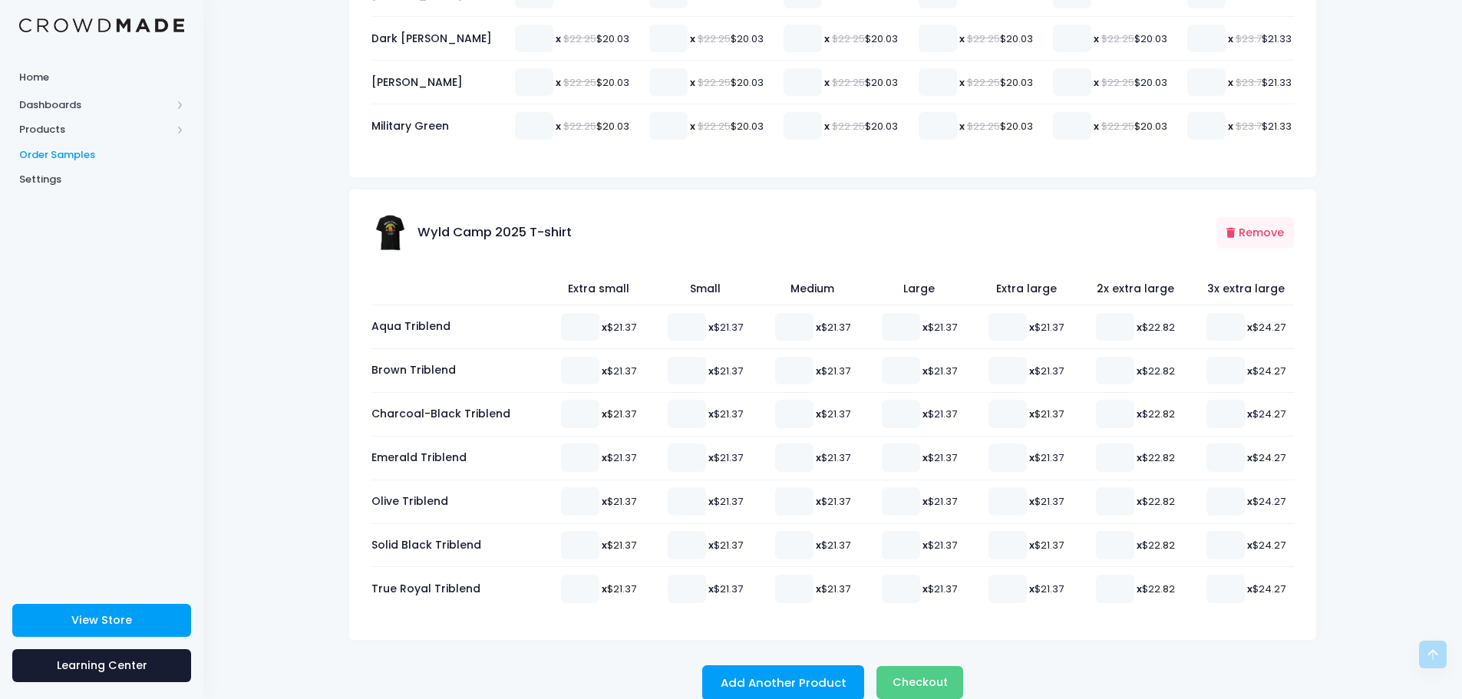
scroll to position [545, 0]
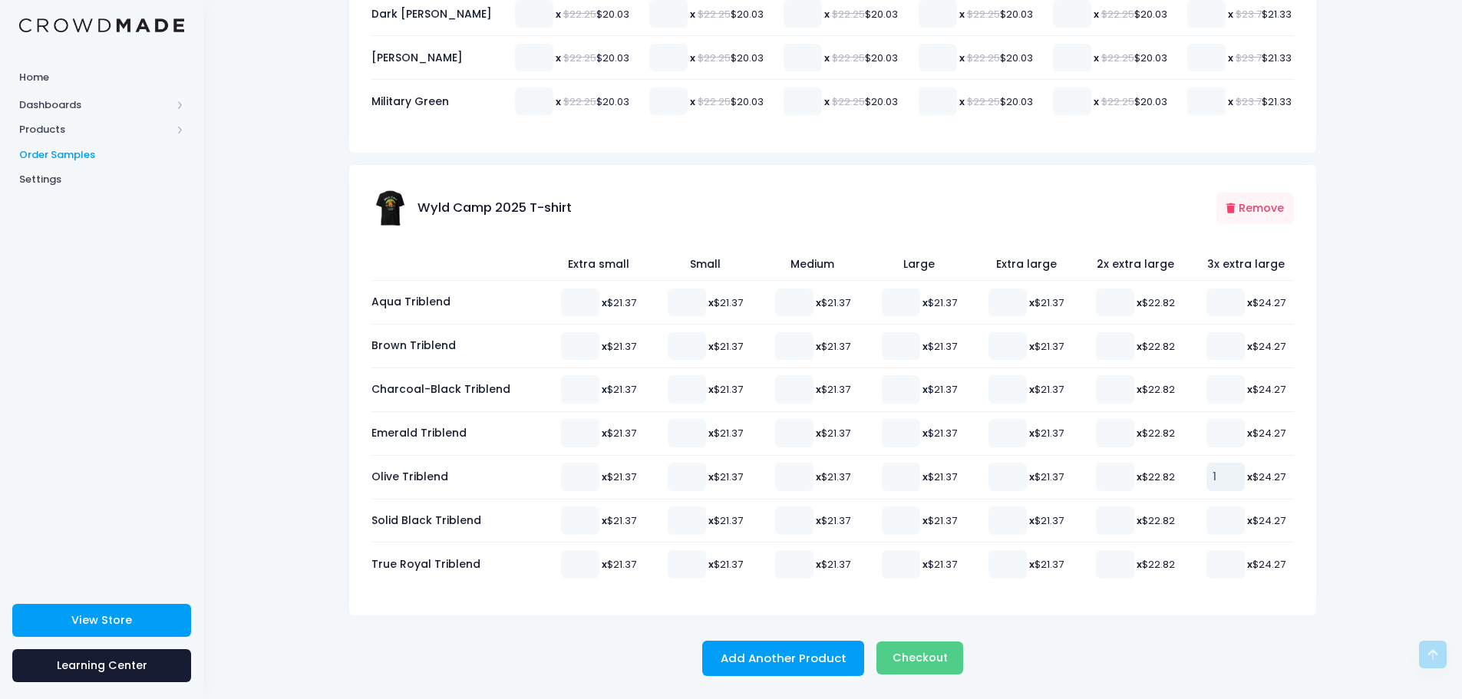
type input "1"
click at [1233, 472] on input "1" at bounding box center [1226, 477] width 38 height 28
click at [392, 206] on img at bounding box center [391, 208] width 38 height 38
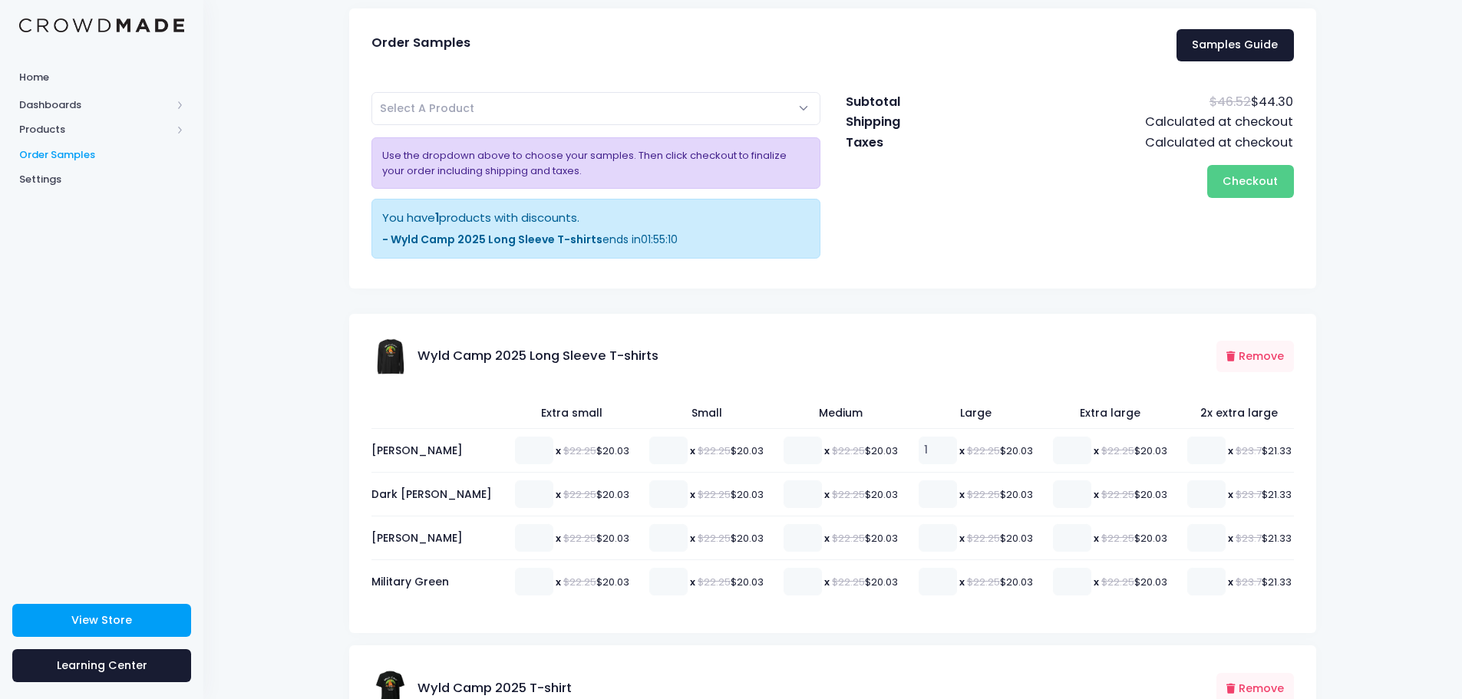
scroll to position [77, 0]
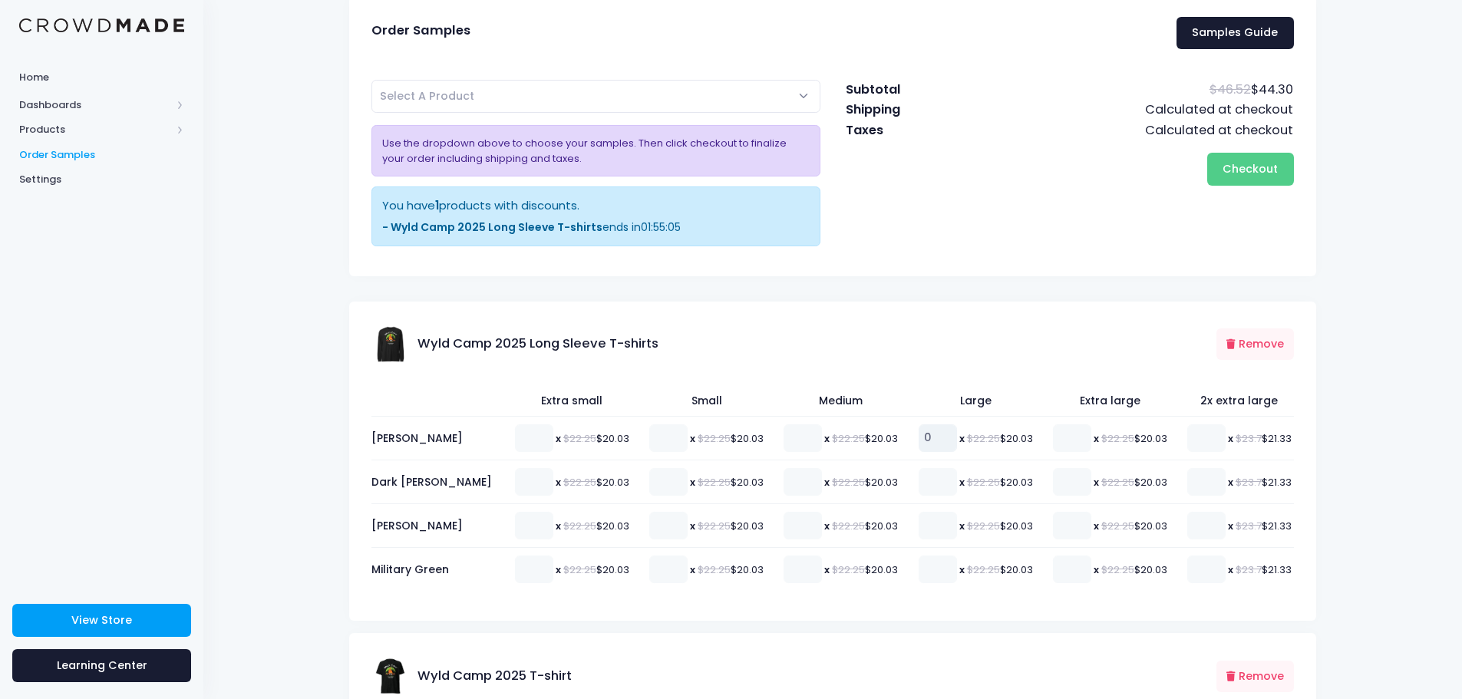
type input "0"
click at [936, 443] on input "0" at bounding box center [938, 439] width 38 height 28
type input "1"
click at [1075, 433] on input "1" at bounding box center [1072, 439] width 38 height 28
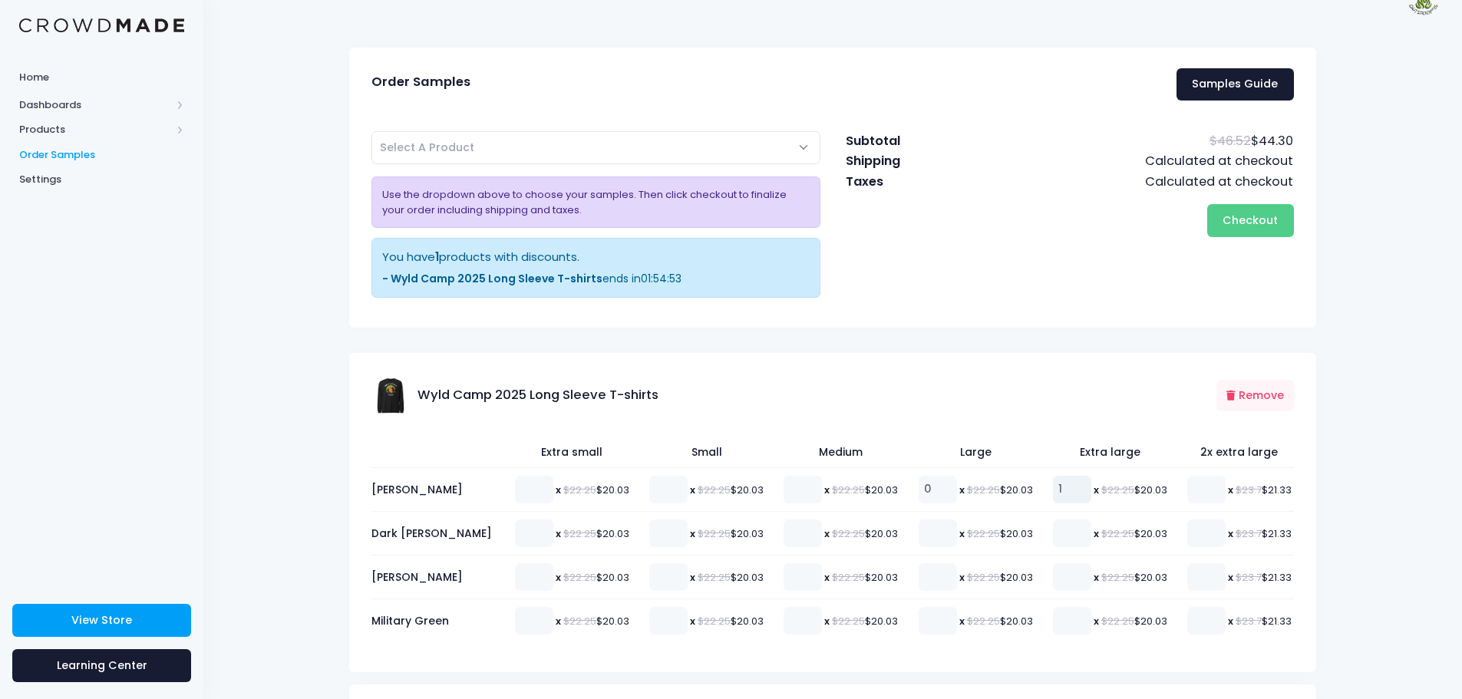
scroll to position [0, 0]
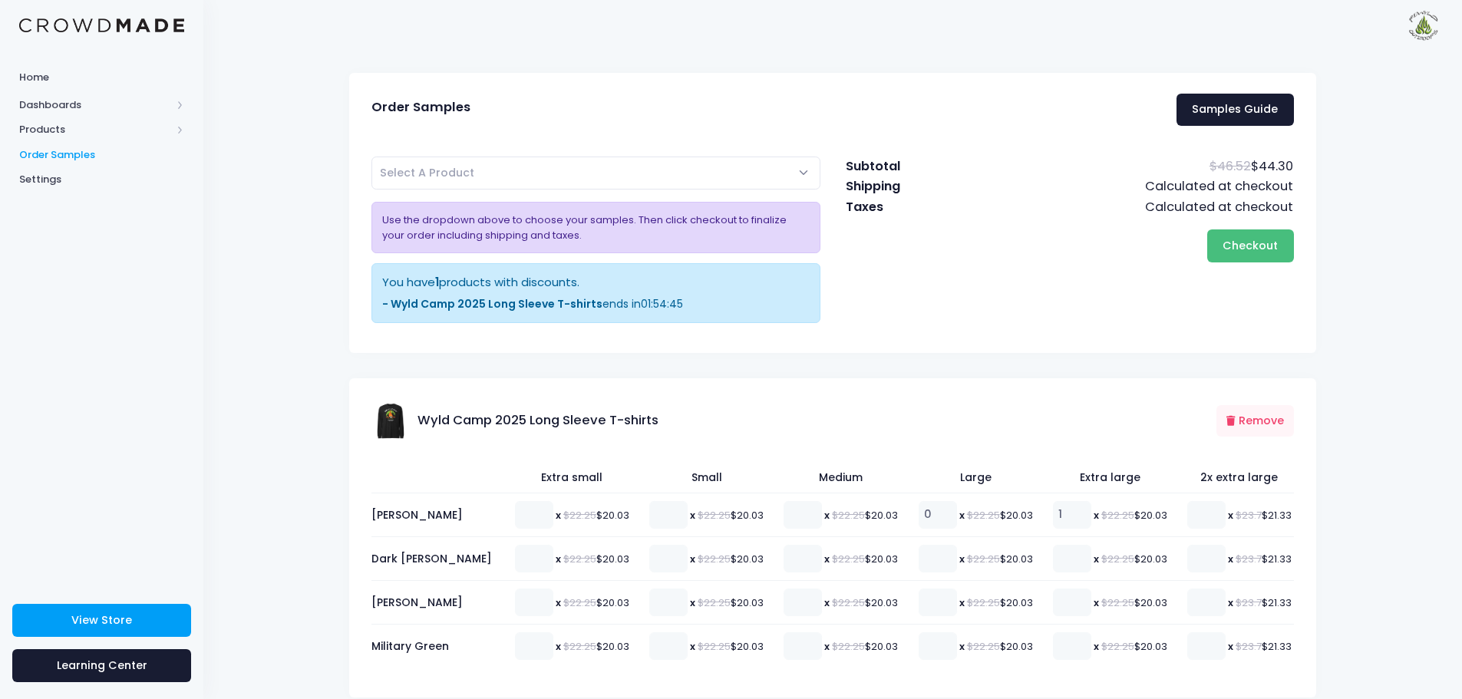
click at [1255, 257] on button "Checkout Please wait..." at bounding box center [1251, 246] width 87 height 33
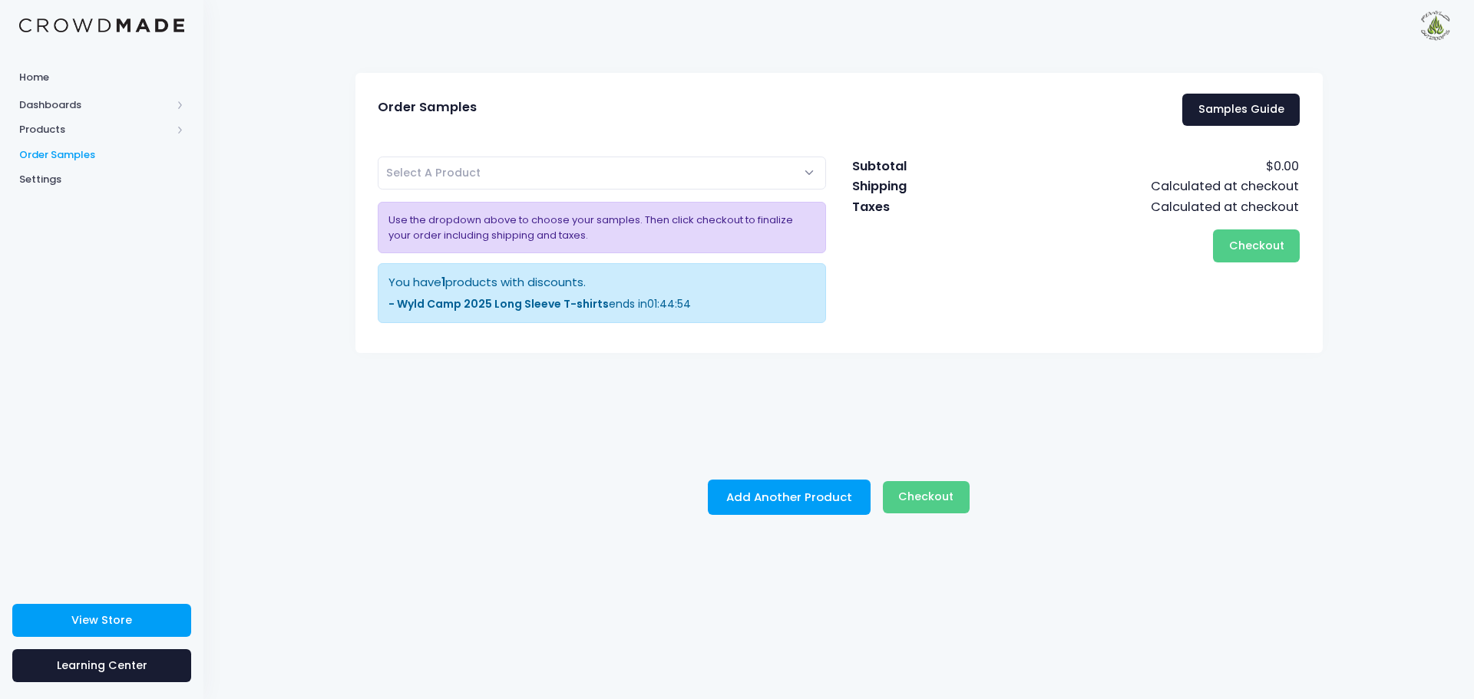
click at [808, 176] on span "Select A Product" at bounding box center [602, 173] width 449 height 33
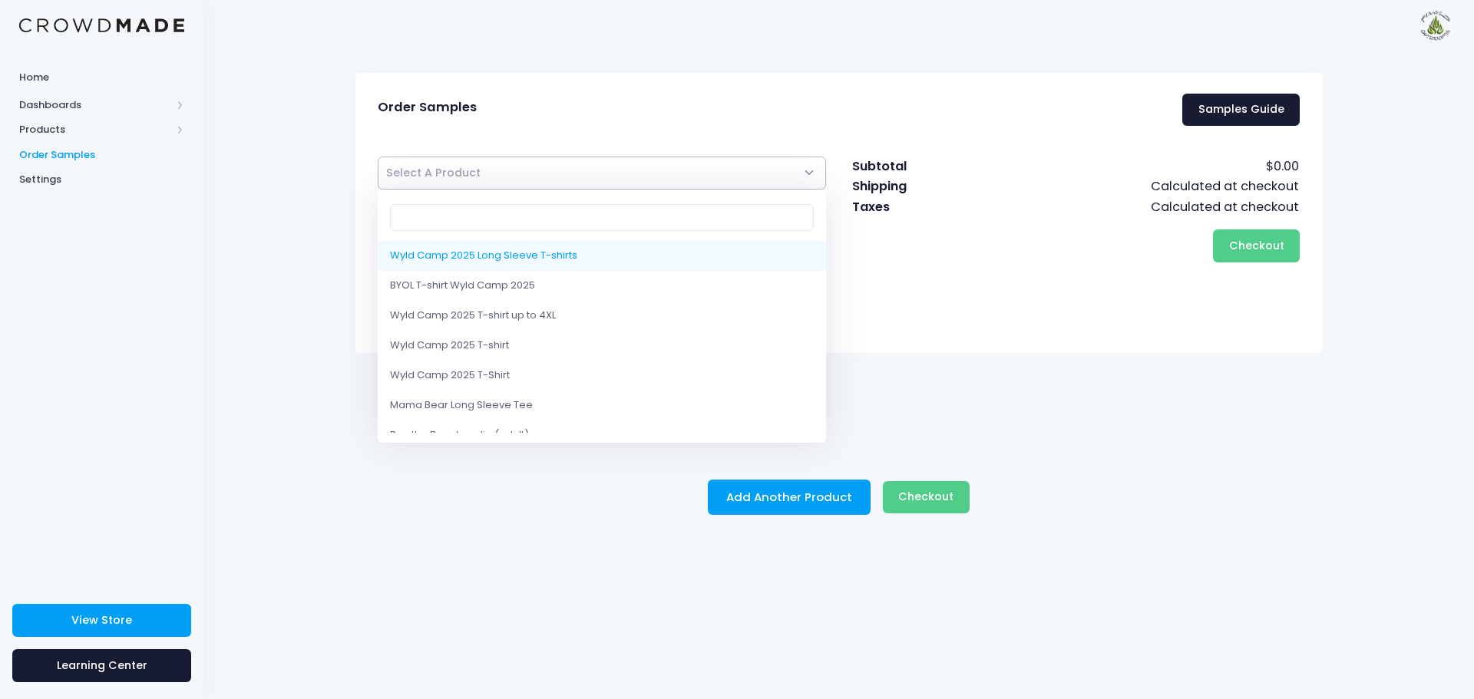
select select "10232243978514"
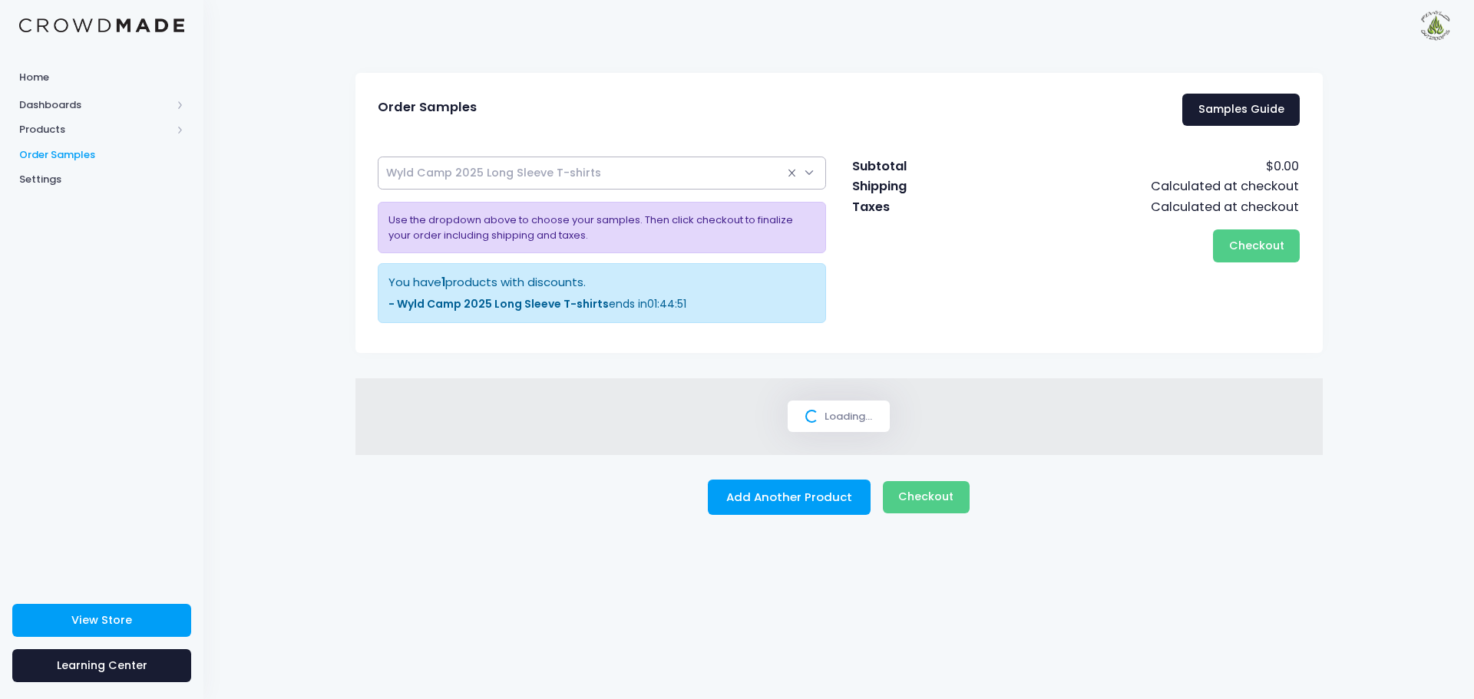
select select
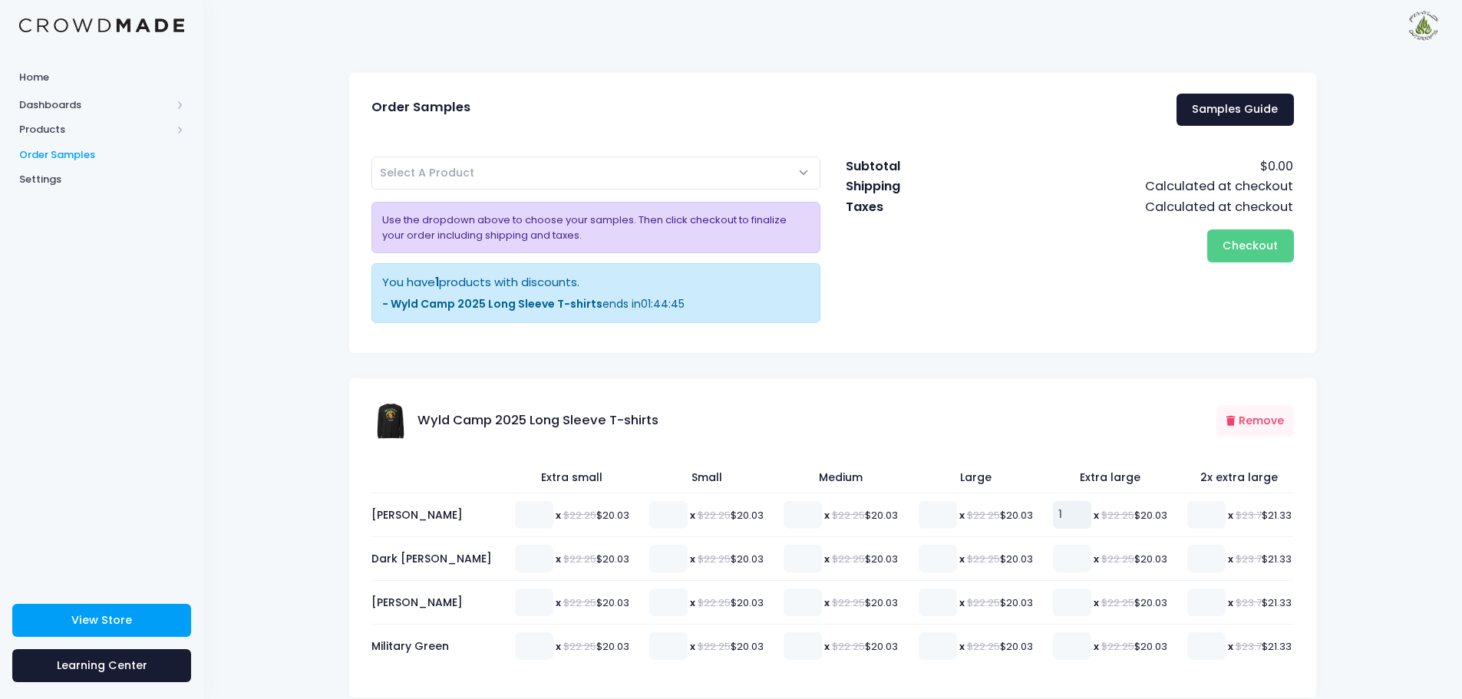
type input "1"
click at [1074, 511] on input "1" at bounding box center [1072, 515] width 38 height 28
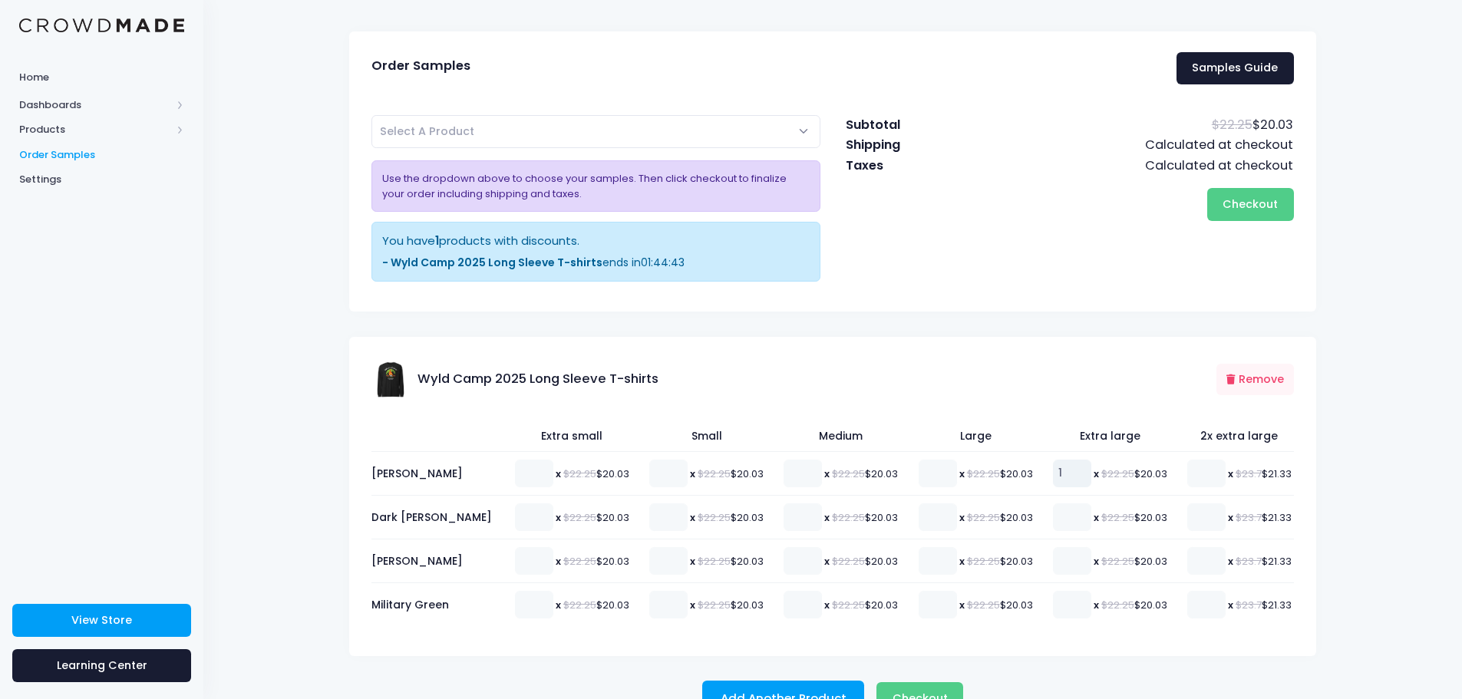
scroll to position [81, 0]
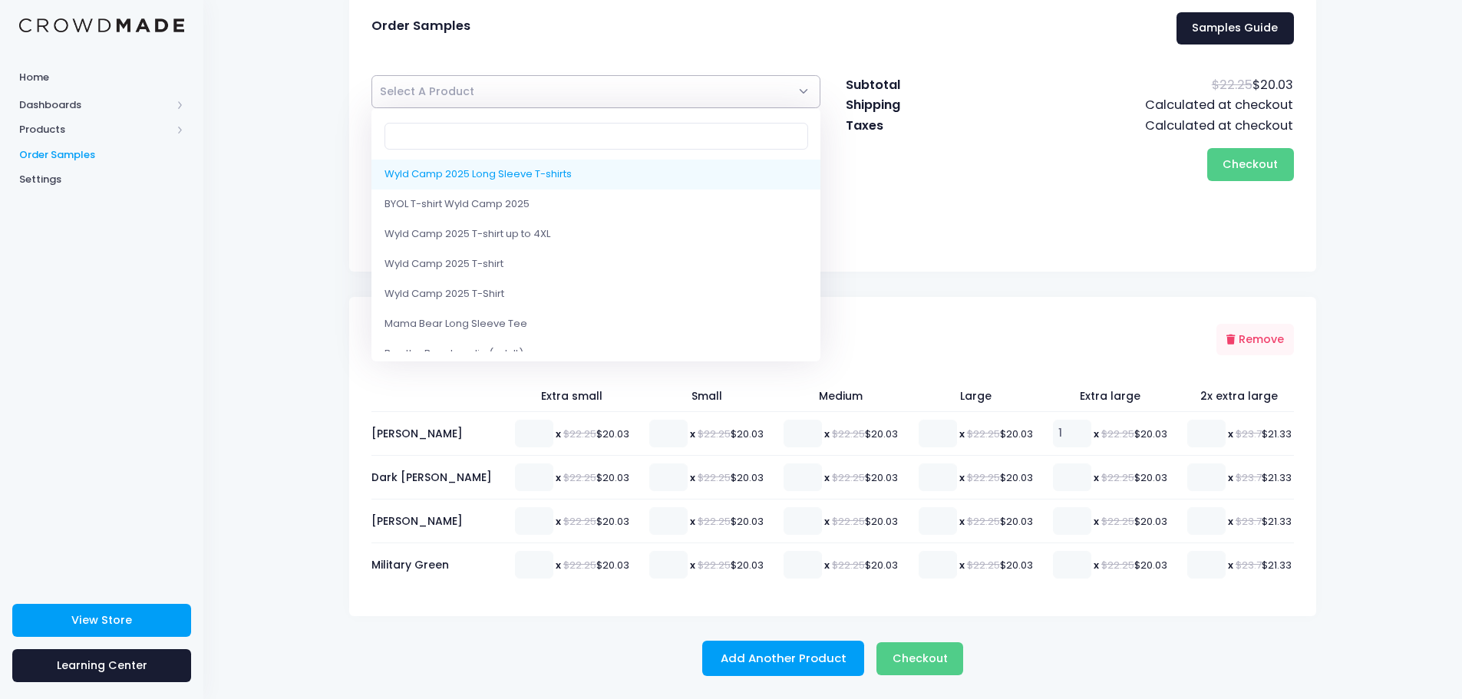
click at [808, 87] on span "Select A Product" at bounding box center [596, 91] width 449 height 33
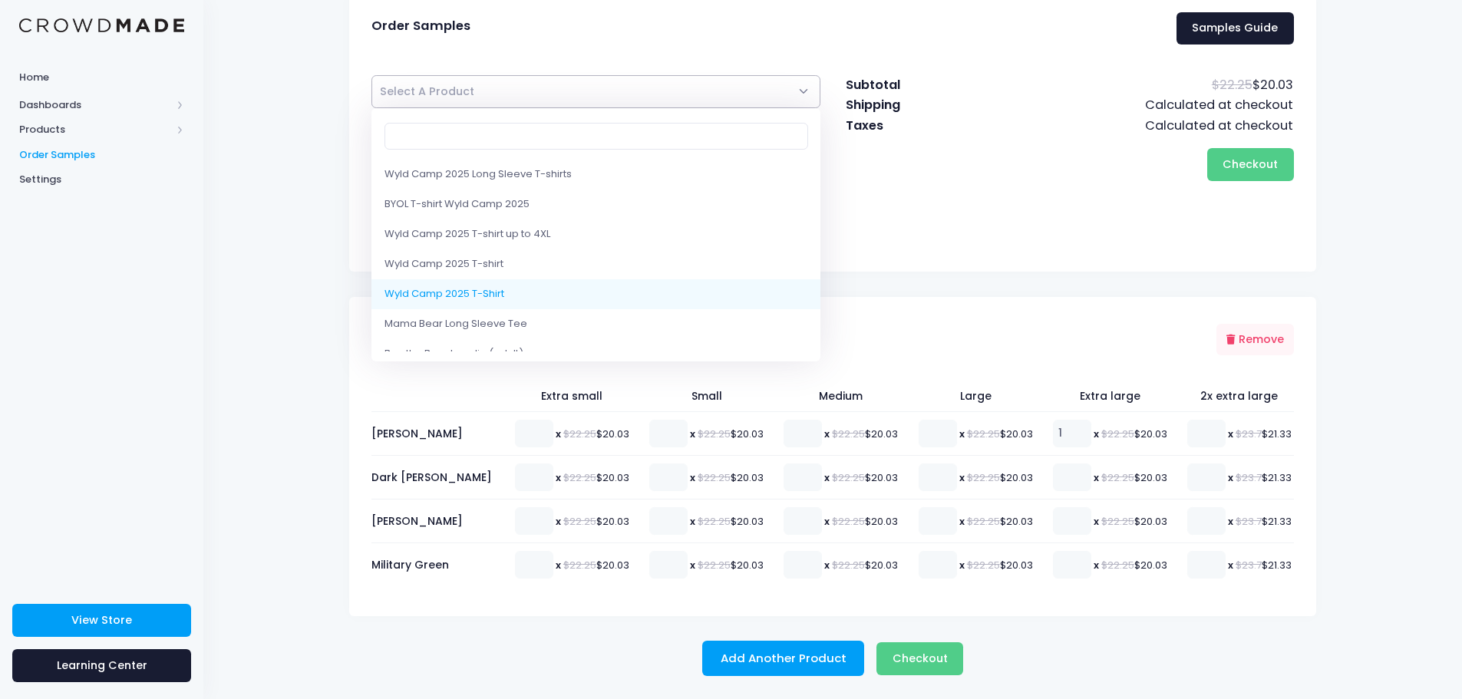
select select "10219468161298"
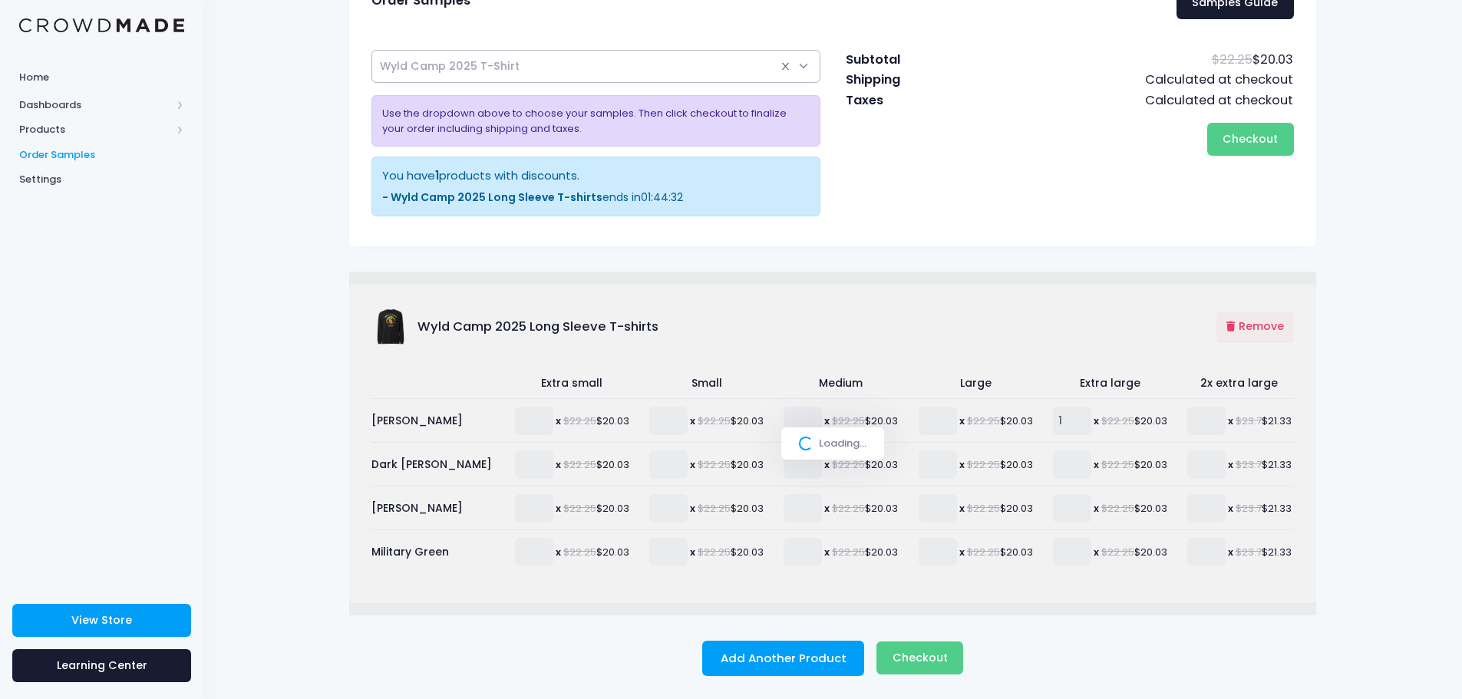
select select
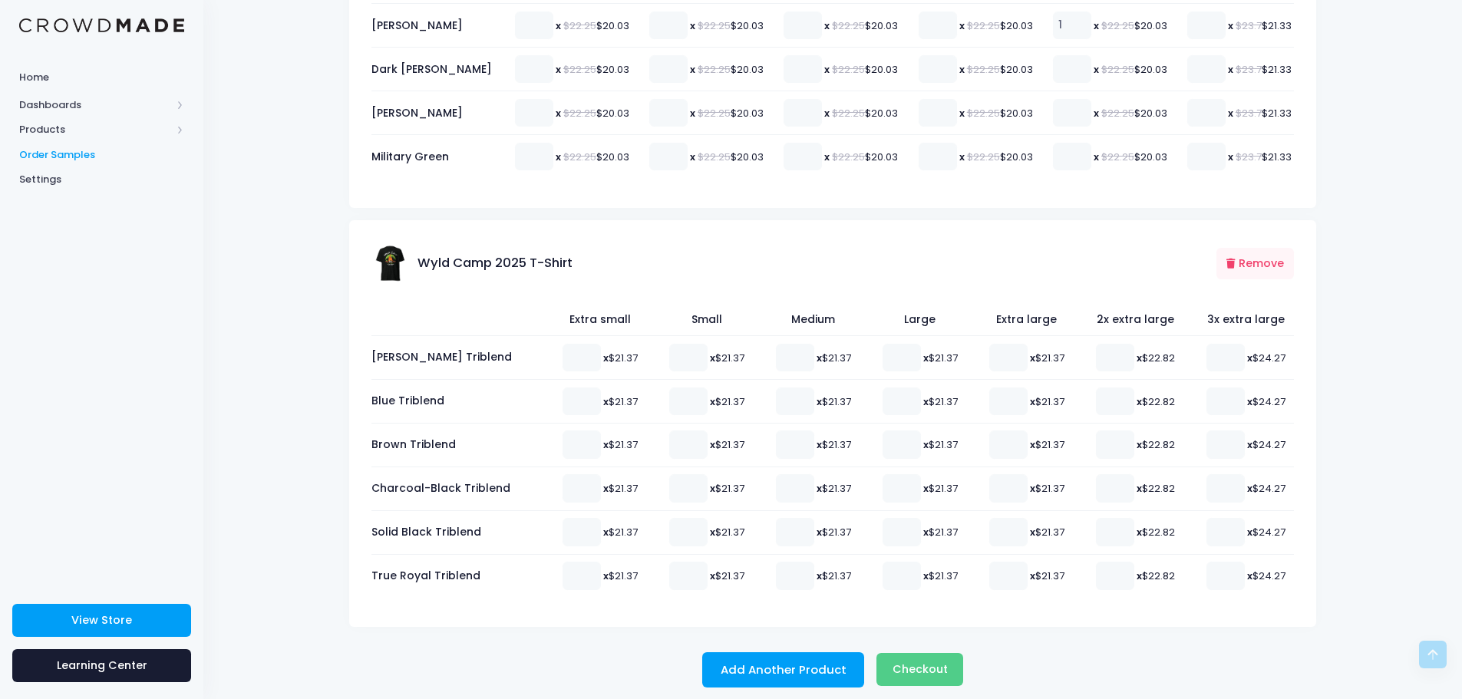
scroll to position [501, 0]
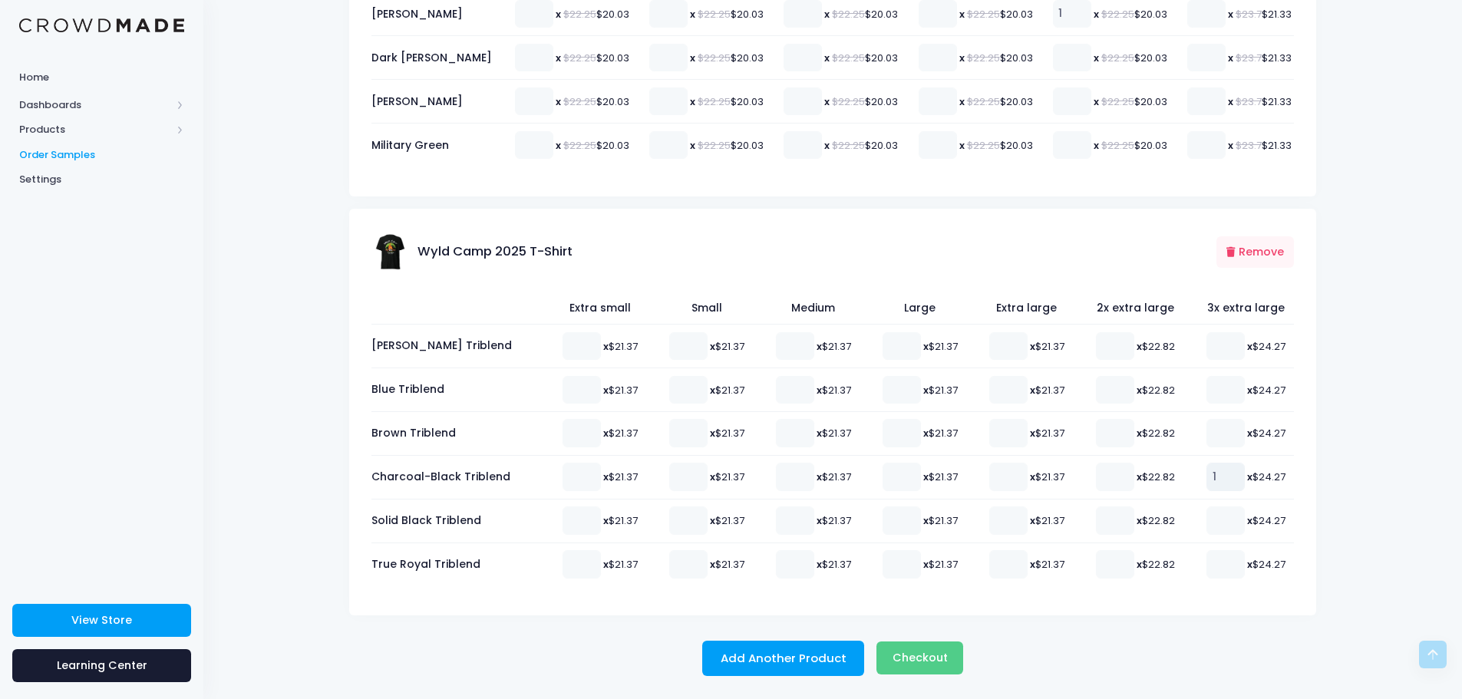
type input "1"
click at [1234, 471] on input "1" at bounding box center [1226, 477] width 38 height 28
click at [927, 658] on span "Checkout" at bounding box center [920, 657] width 55 height 15
